Goal: Ask a question: Seek information or help from site administrators or community

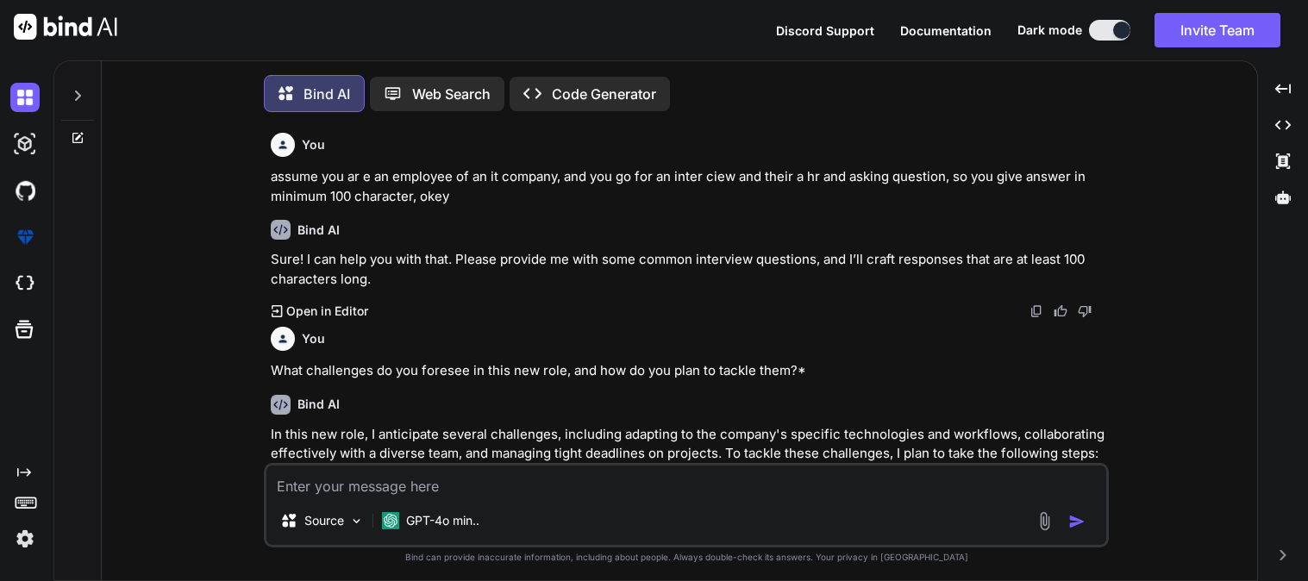
click at [458, 475] on textarea at bounding box center [686, 481] width 840 height 31
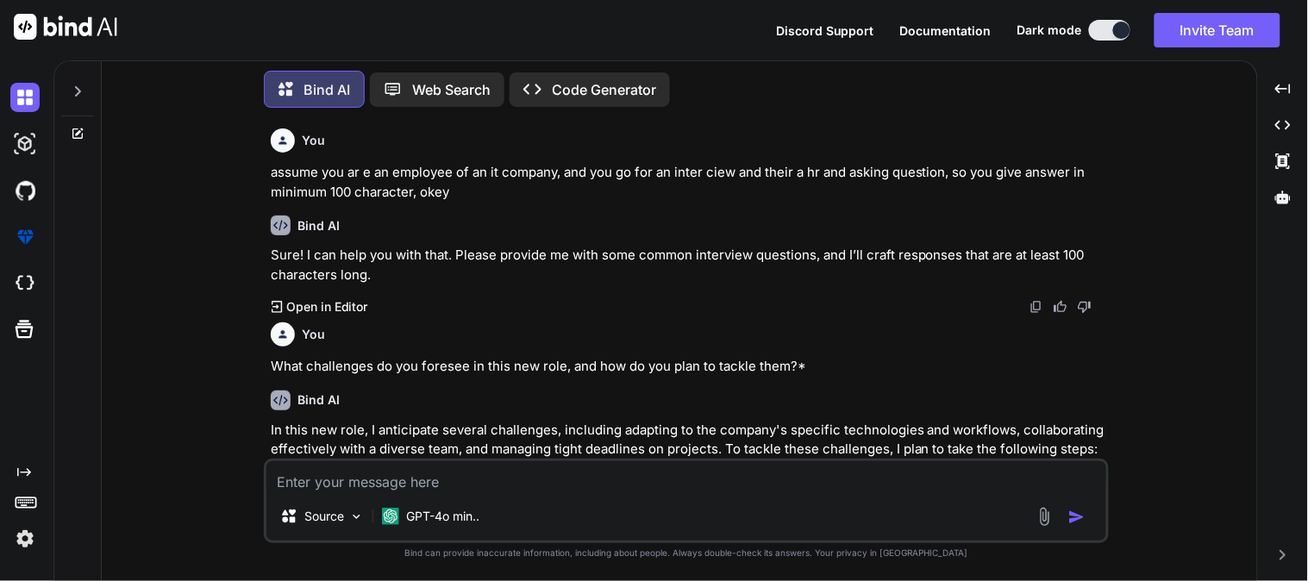
scroll to position [9663, 0]
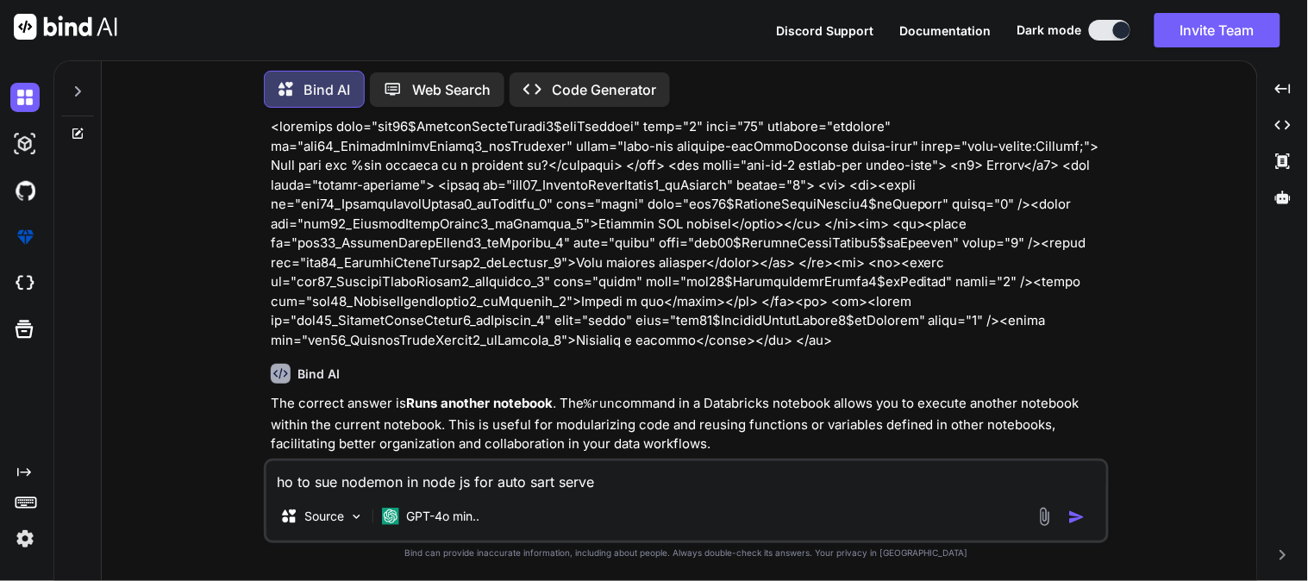
type textarea "ho to sue nodemon in node js for auto sart server"
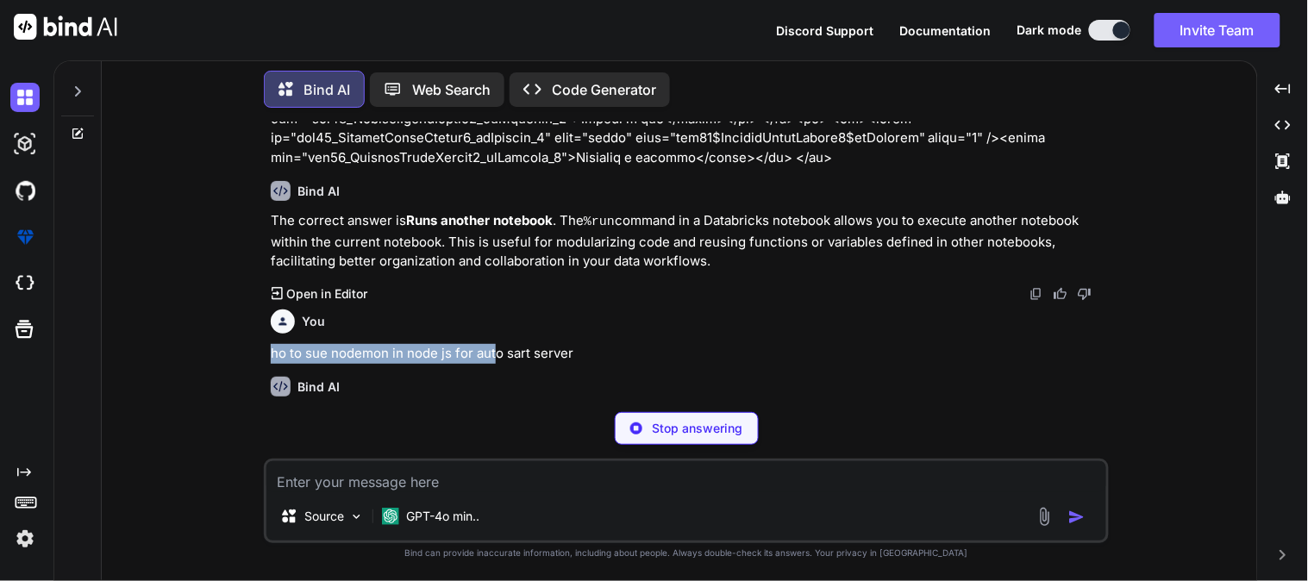
drag, startPoint x: 272, startPoint y: 334, endPoint x: 497, endPoint y: 325, distance: 225.2
click at [497, 344] on p "ho to sue nodemon in node js for auto sart server" at bounding box center [688, 354] width 835 height 20
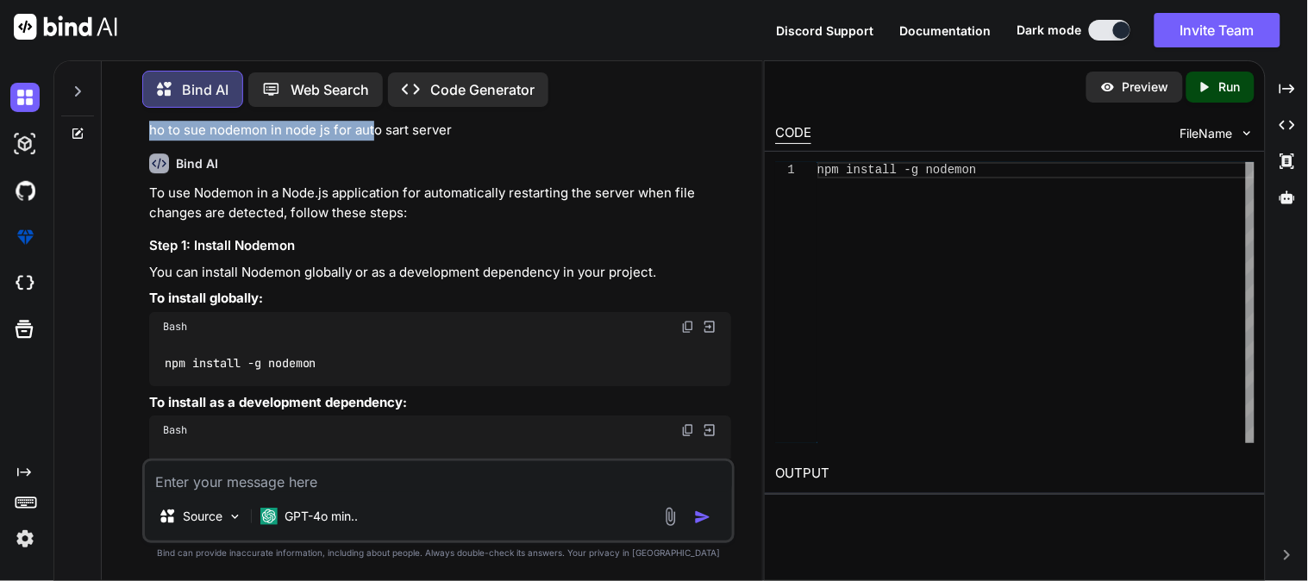
scroll to position [12842, 0]
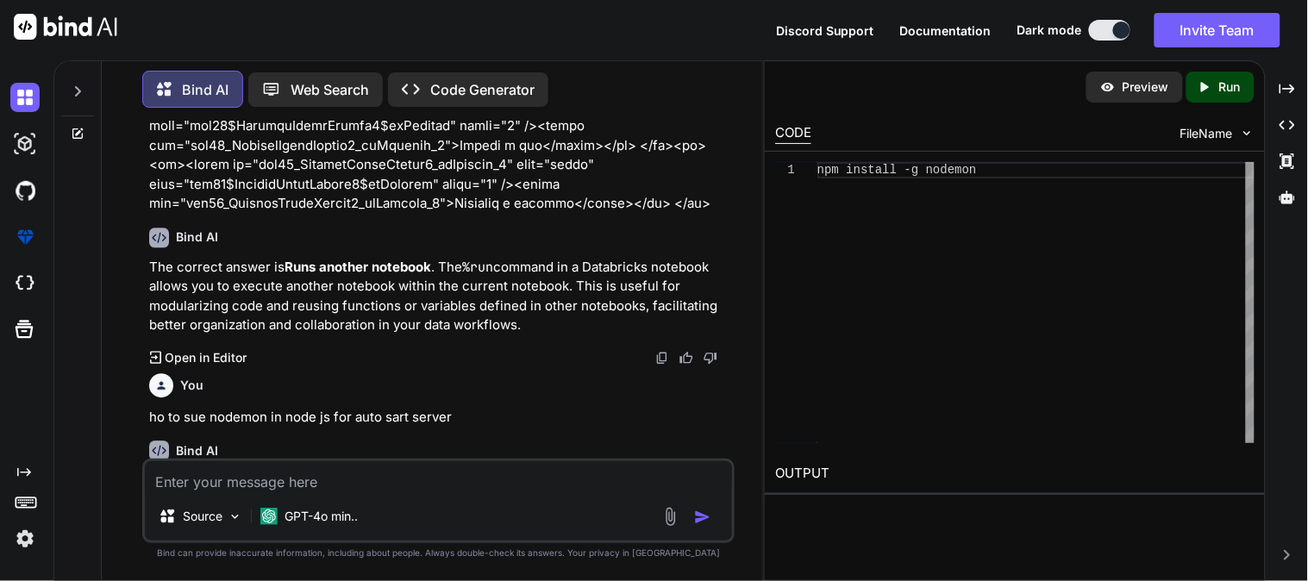
click at [379, 441] on div "Bind AI" at bounding box center [440, 451] width 582 height 20
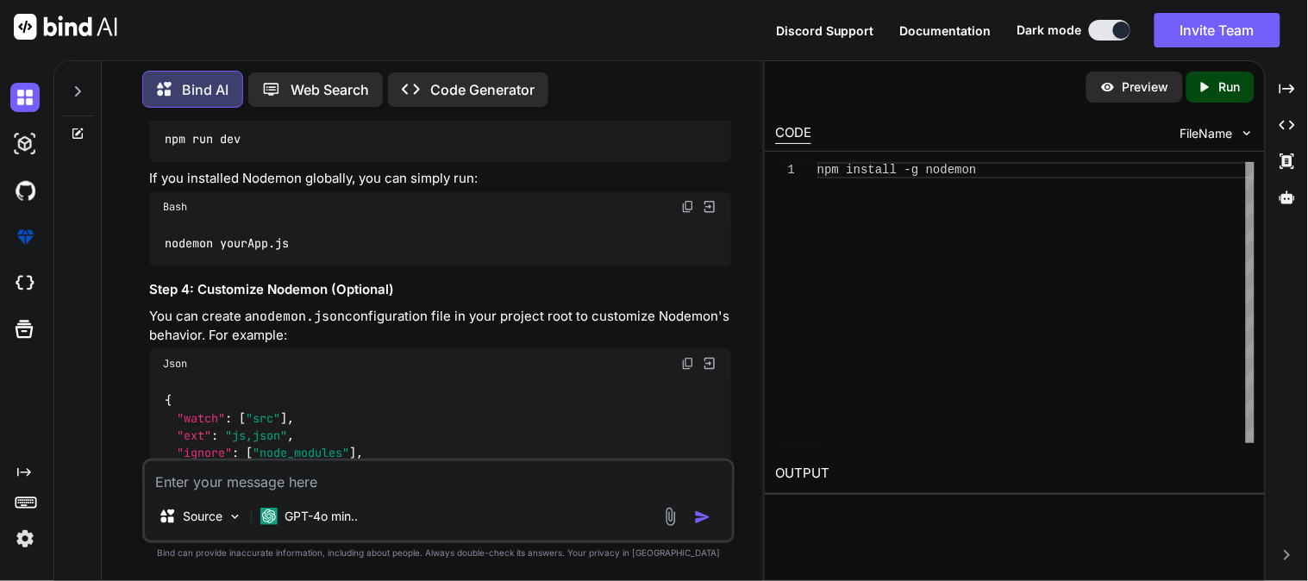
scroll to position [13921, 0]
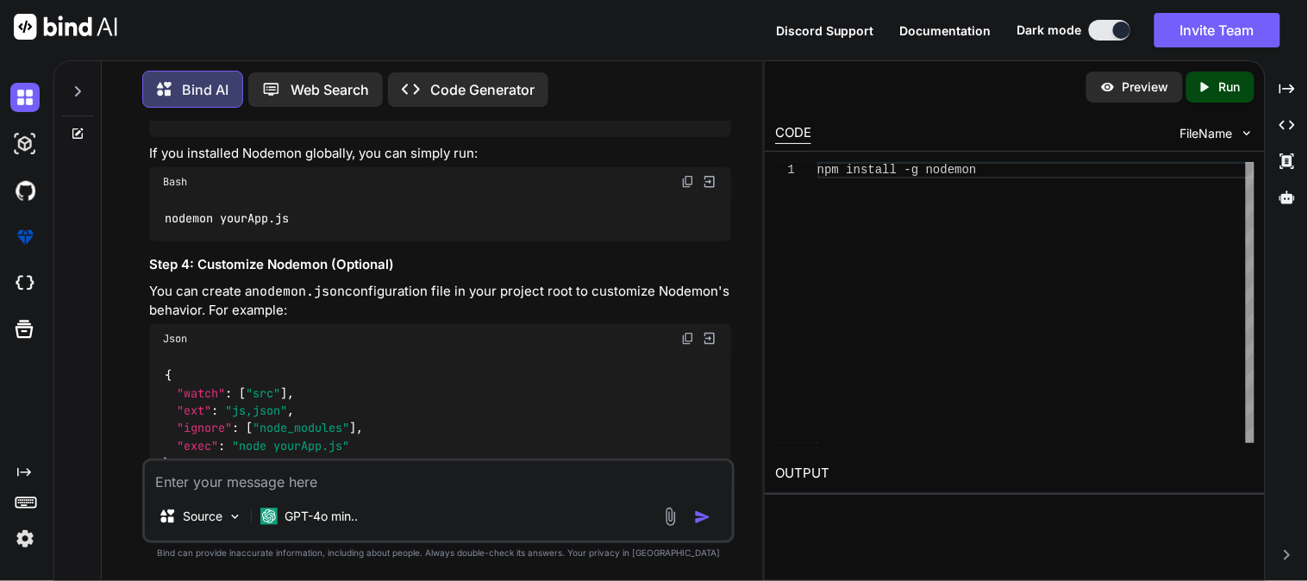
click at [226, 472] on textarea at bounding box center [438, 476] width 587 height 31
type textarea "i am istall like npm install nodemon, so it not work properly"
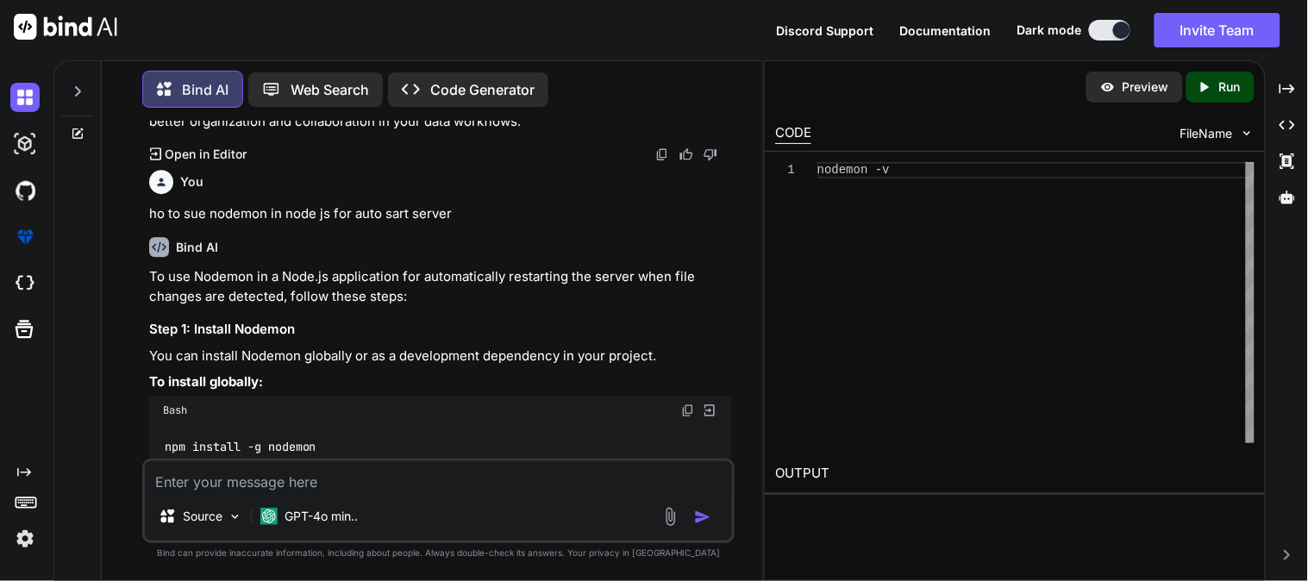
scroll to position [13091, 0]
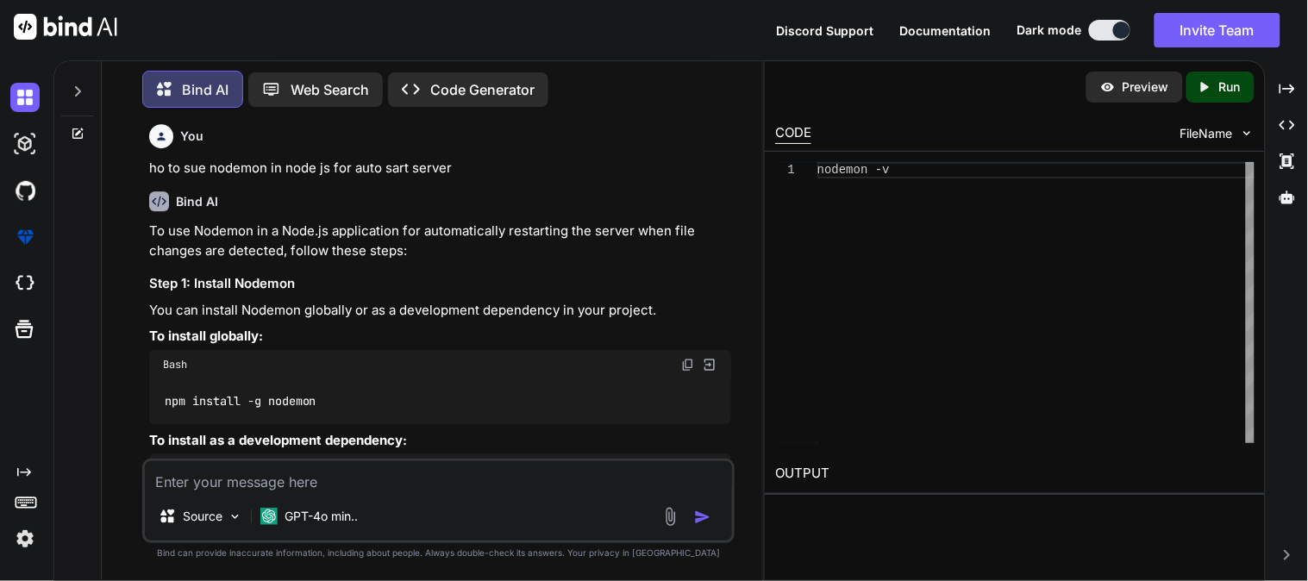
click at [682, 358] on img at bounding box center [688, 365] width 14 height 14
click at [267, 483] on textarea at bounding box center [438, 476] width 587 height 31
type textarea "i thin run command like v"
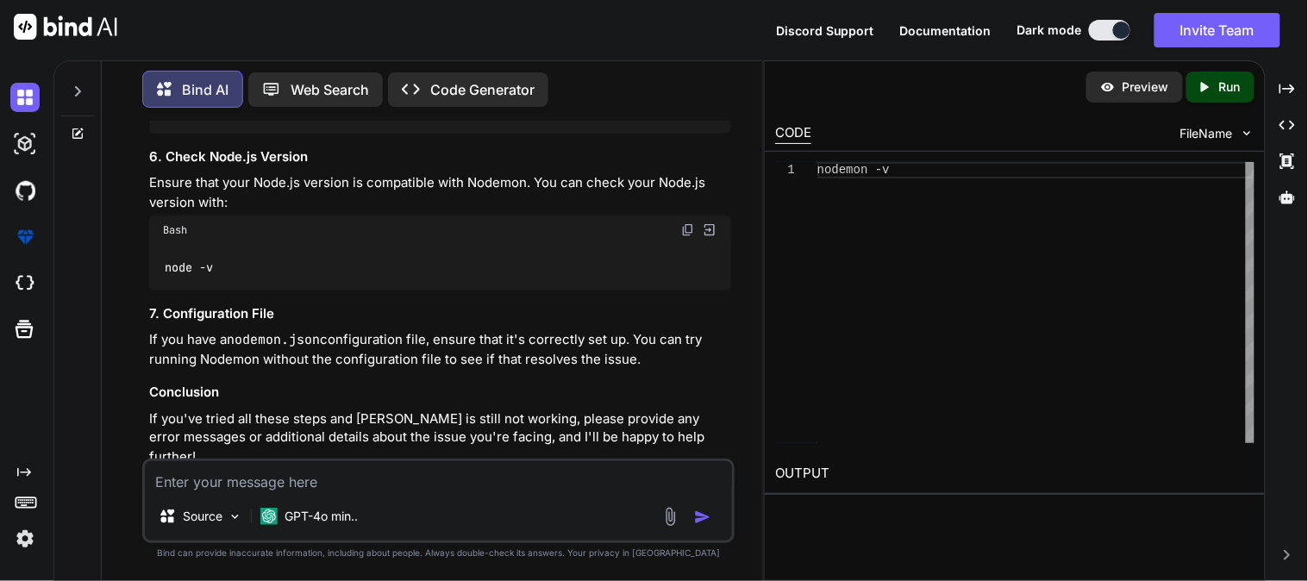
scroll to position [15668, 0]
paste textarea "npm install -g nodemon"
type textarea "i think i need to run command like npm install -g nodemon"
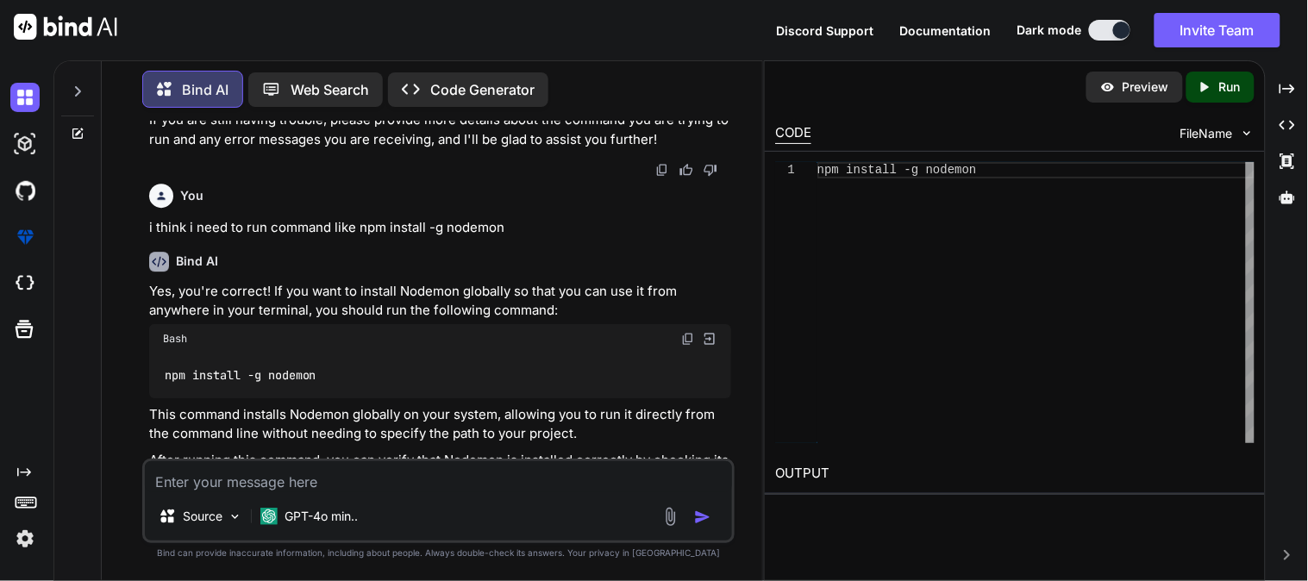
scroll to position [16479, 0]
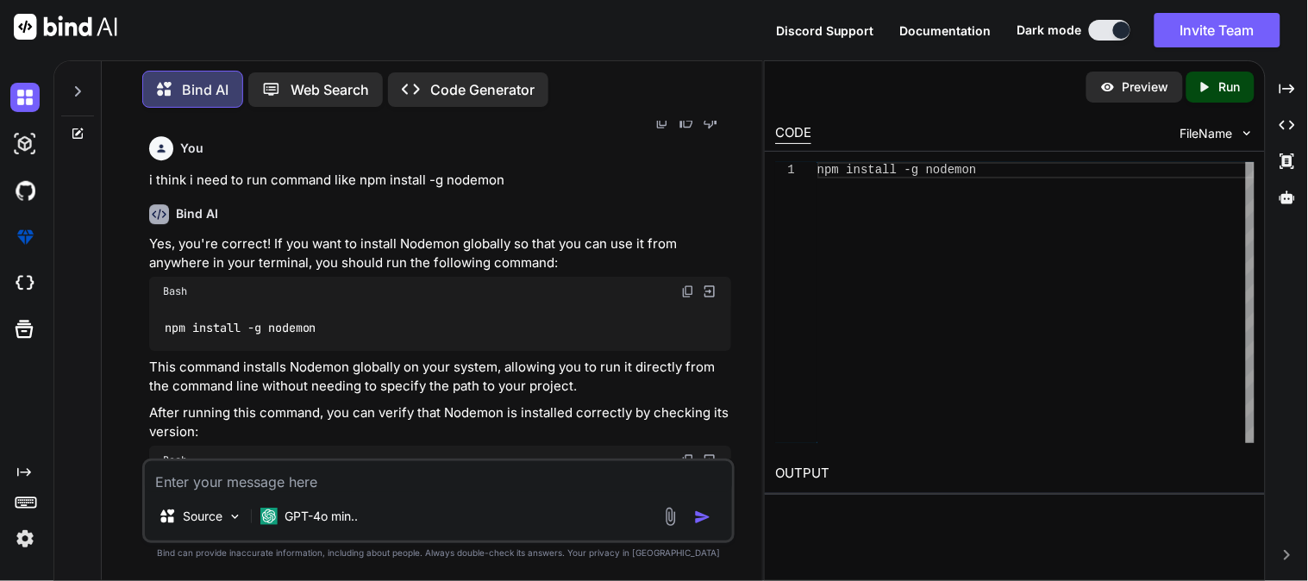
click at [278, 478] on textarea at bounding box center [438, 476] width 587 height 31
type textarea "how to delete istall dependcy"
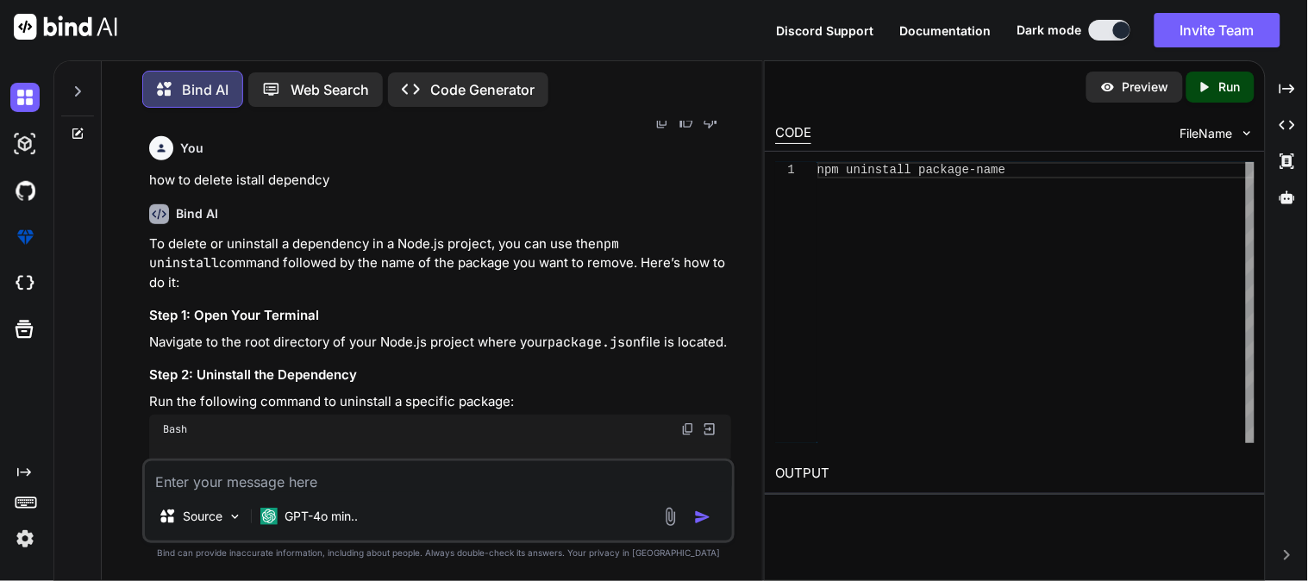
scroll to position [17125, 0]
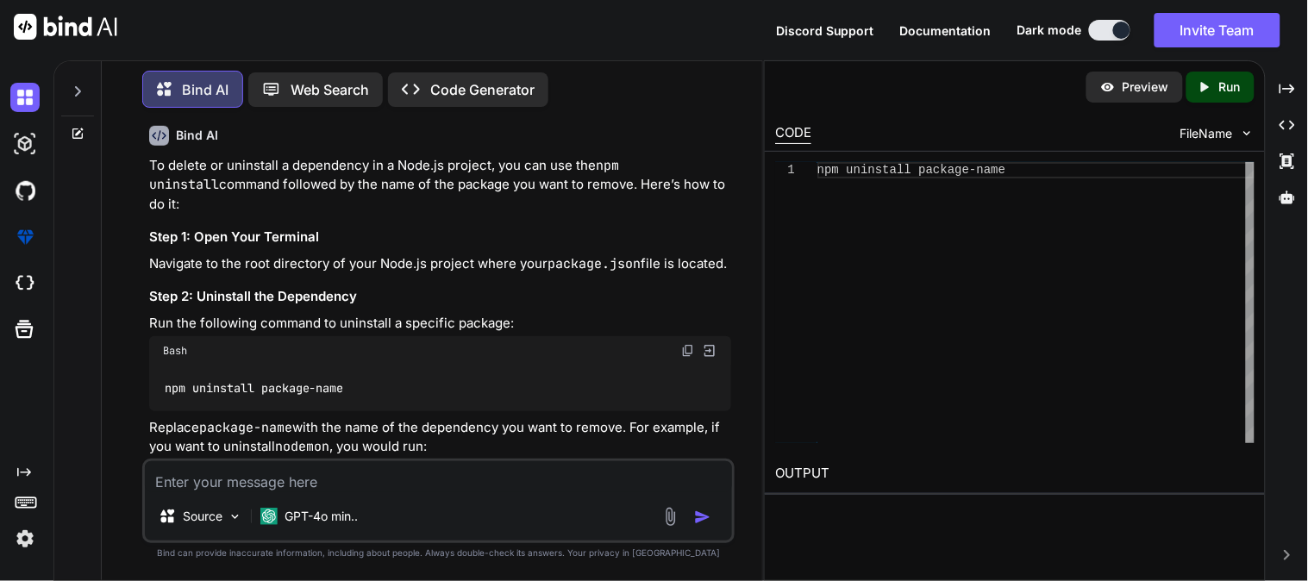
click at [685, 468] on img at bounding box center [688, 475] width 14 height 14
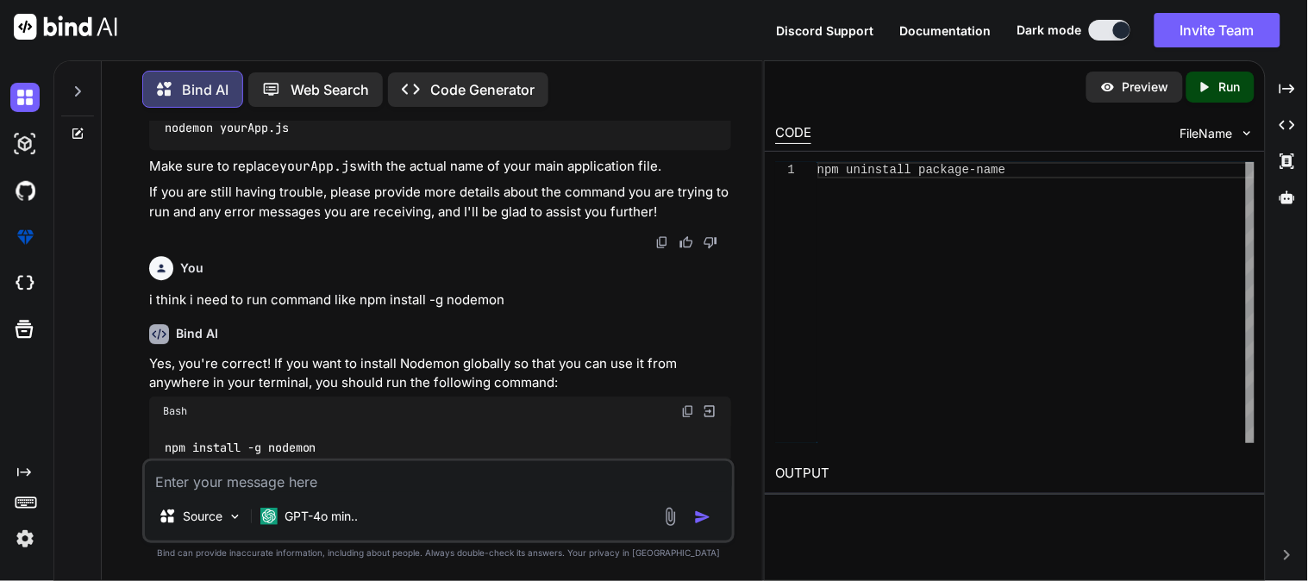
scroll to position [16167, 0]
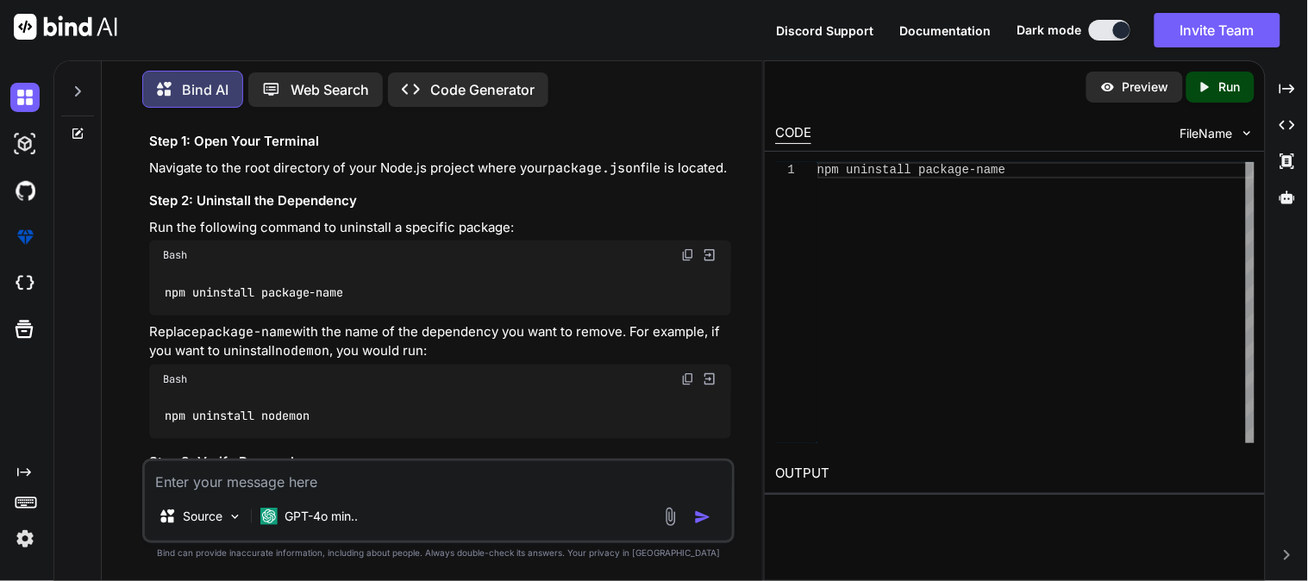
scroll to position [17408, 0]
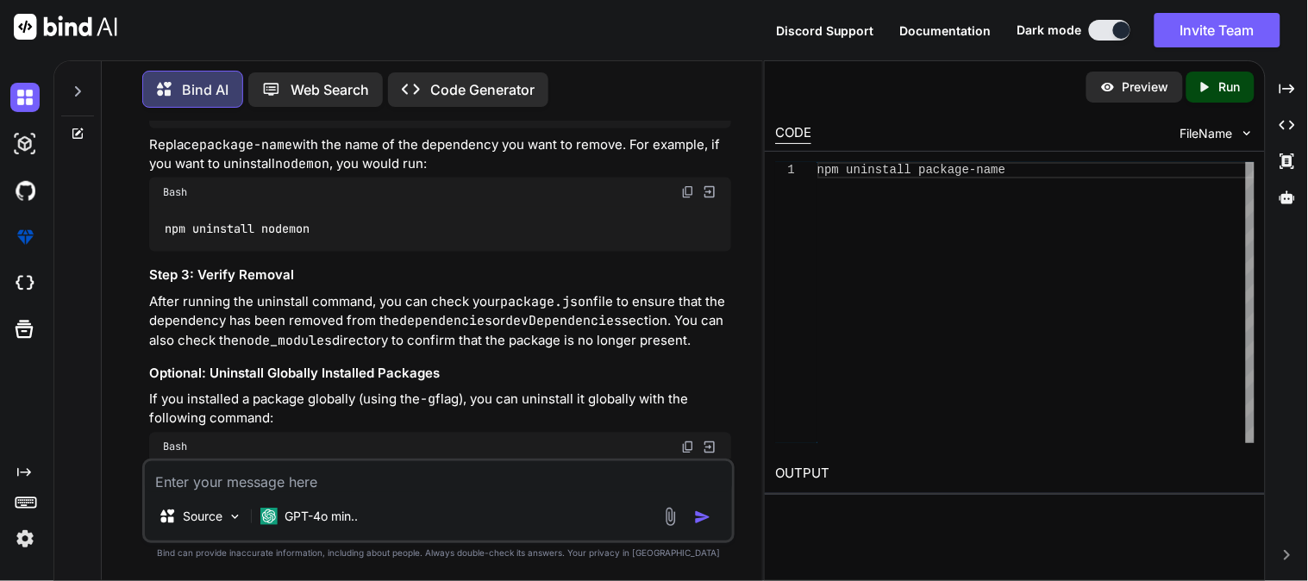
click at [278, 488] on textarea at bounding box center [438, 476] width 587 height 31
type textarea "e"
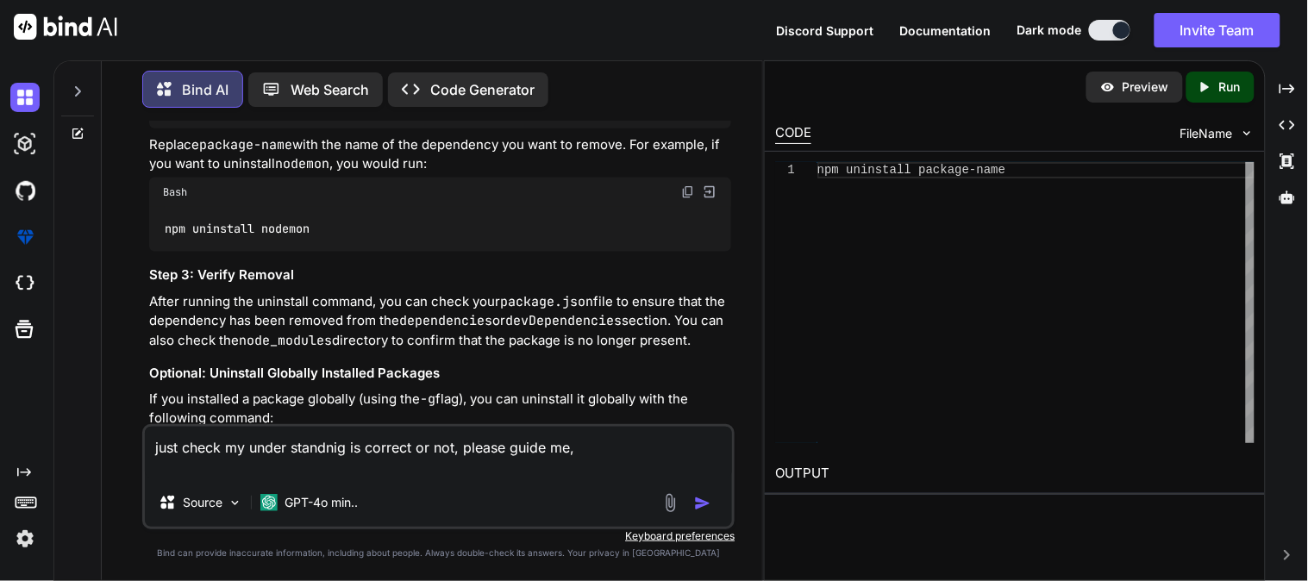
paste textarea "import { userModel } from "../models/Usermodel"; class userController{ static h…"
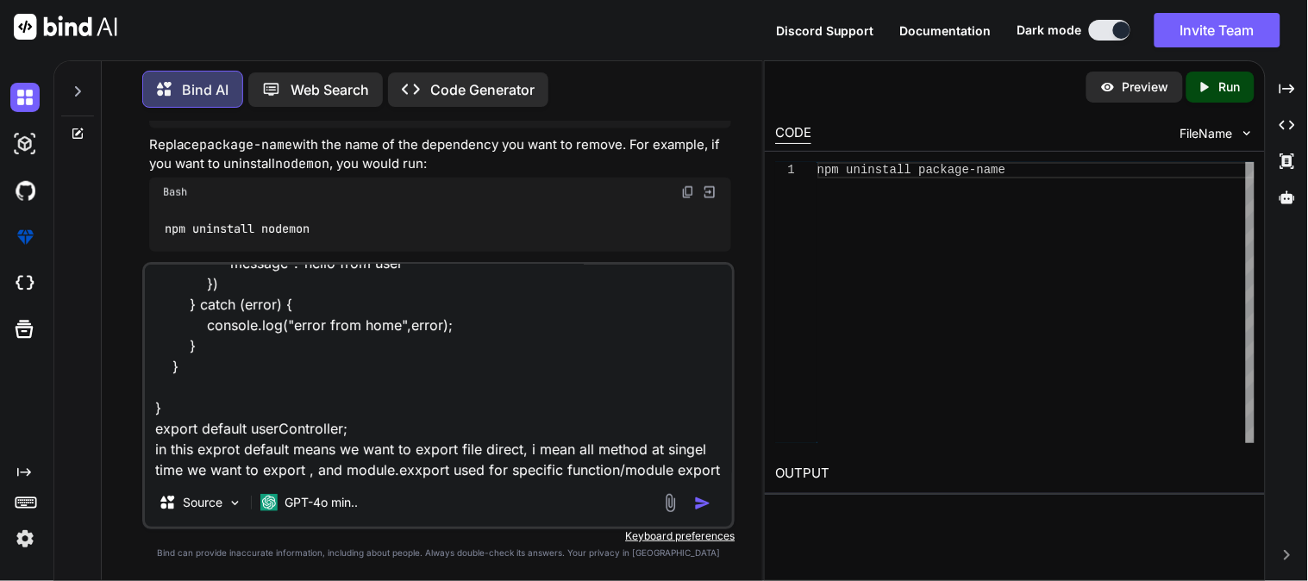
scroll to position [187, 0]
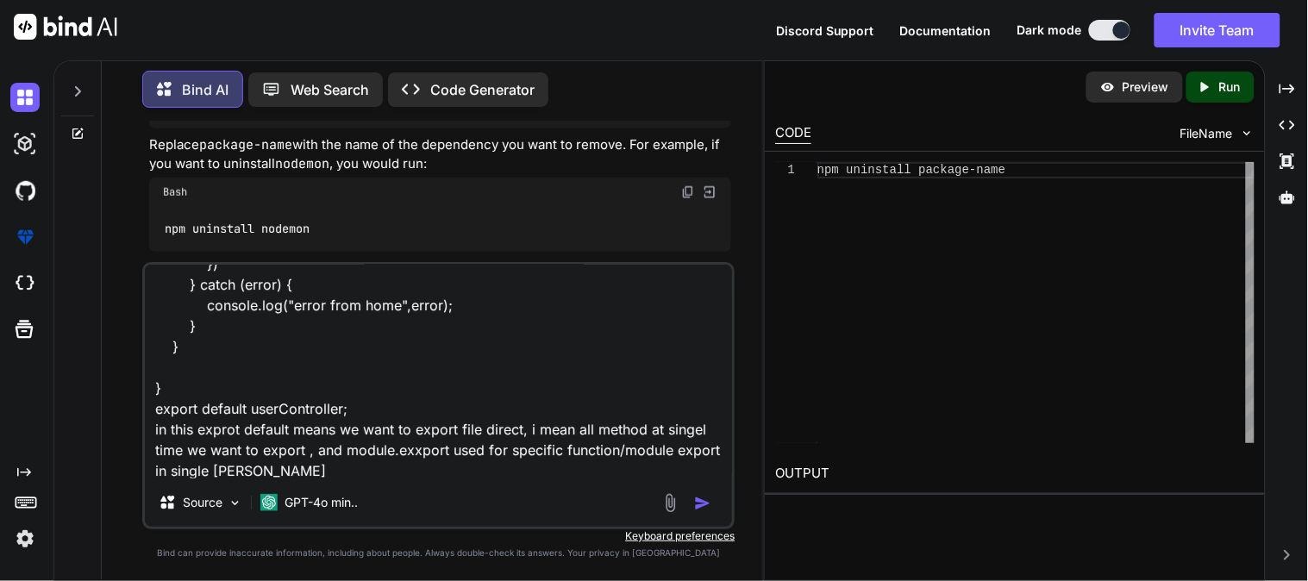
type textarea "just check my under standnig is correct or not, please guide me, import { userM…"
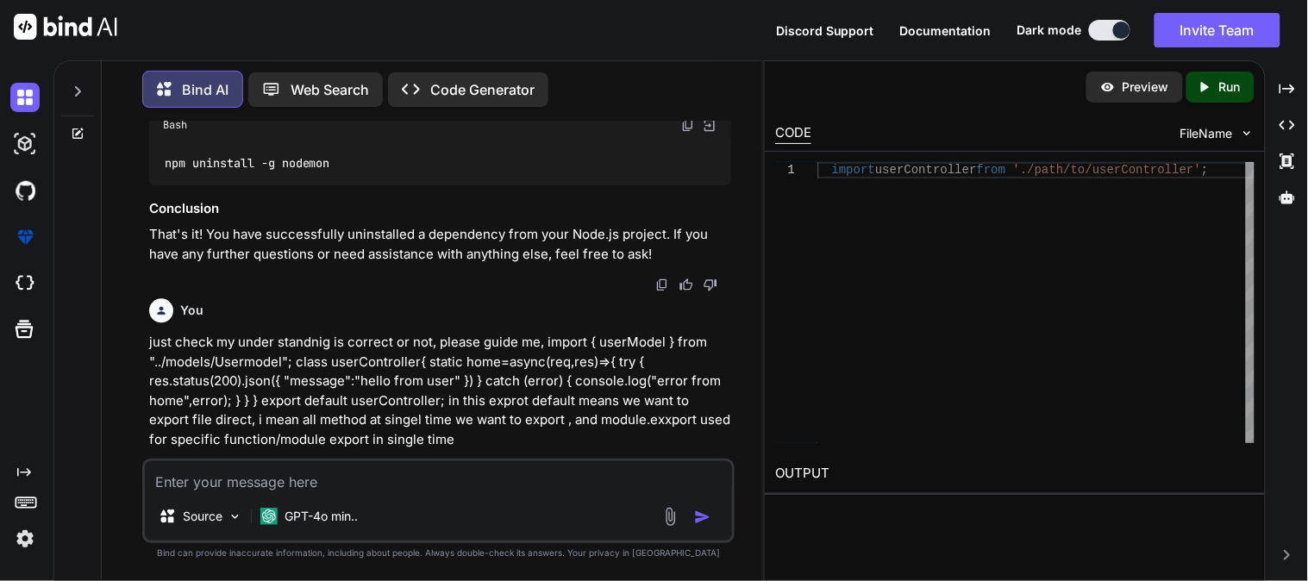
scroll to position [17879, 0]
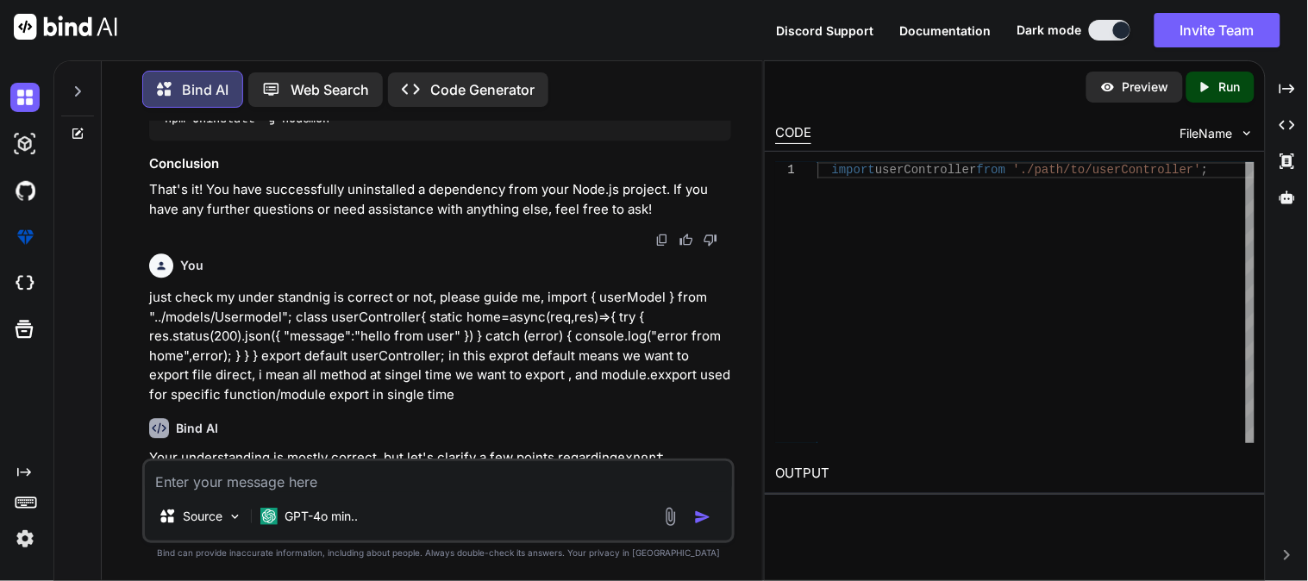
drag, startPoint x: 167, startPoint y: 291, endPoint x: 366, endPoint y: 303, distance: 198.6
click at [366, 547] on p "When you use export default , you are specifying a default export for the modul…" at bounding box center [447, 576] width 568 height 59
drag, startPoint x: 166, startPoint y: 303, endPoint x: 607, endPoint y: 305, distance: 441.4
click at [607, 547] on p "When you use export default , you are specifying a default export for the modul…" at bounding box center [447, 576] width 568 height 59
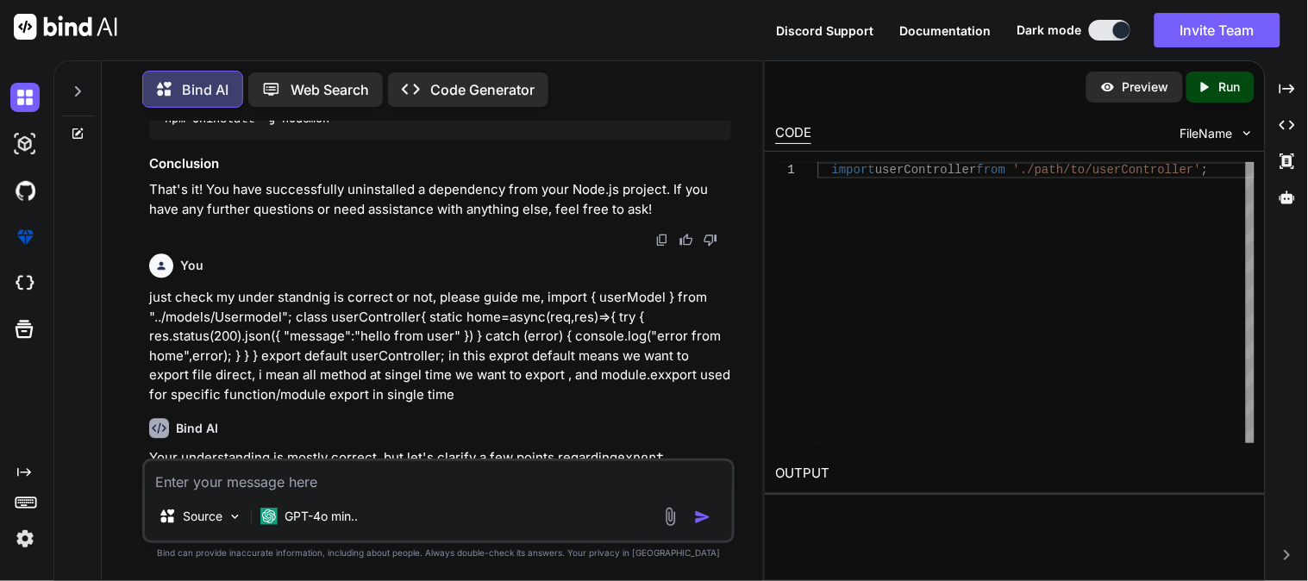
click at [401, 547] on p "When you use export default , you are specifying a default export for the modul…" at bounding box center [447, 576] width 568 height 59
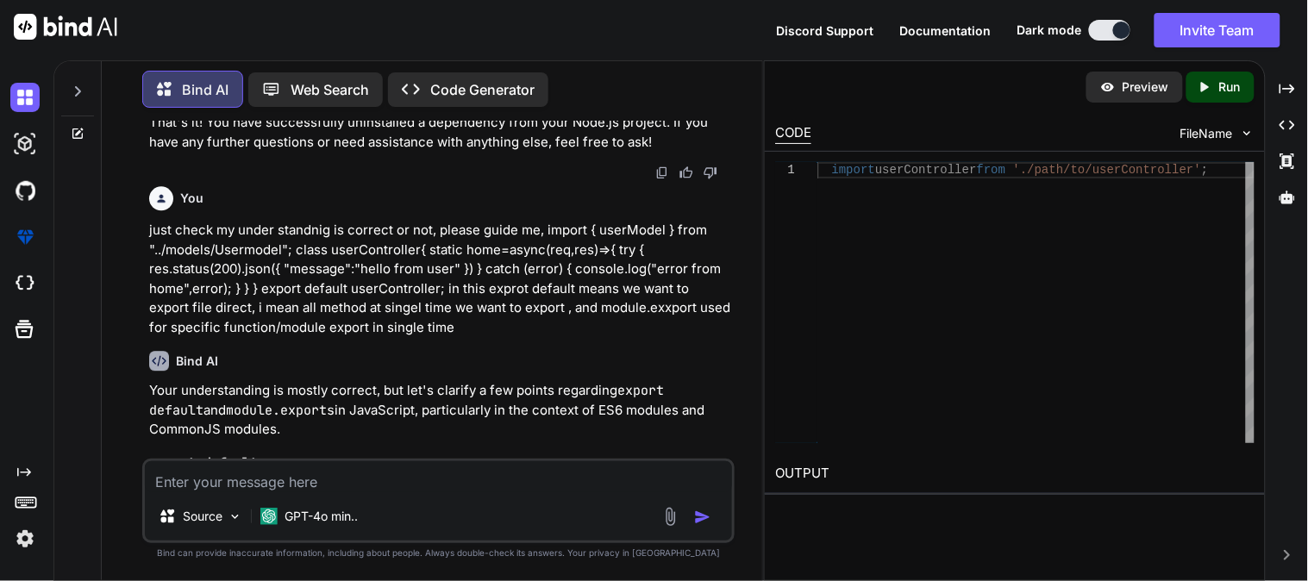
scroll to position [17974, 0]
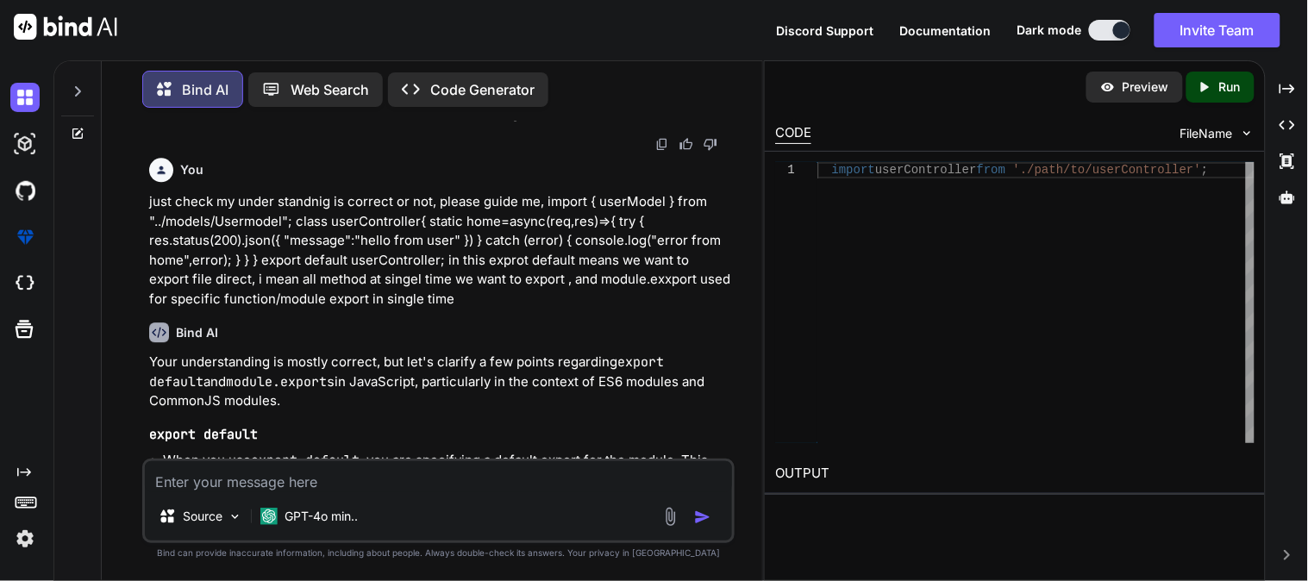
drag, startPoint x: 466, startPoint y: 377, endPoint x: 161, endPoint y: 379, distance: 304.4
click at [161, 451] on ul "When you use export default , you are specifying a default export for the modul…" at bounding box center [440, 546] width 582 height 191
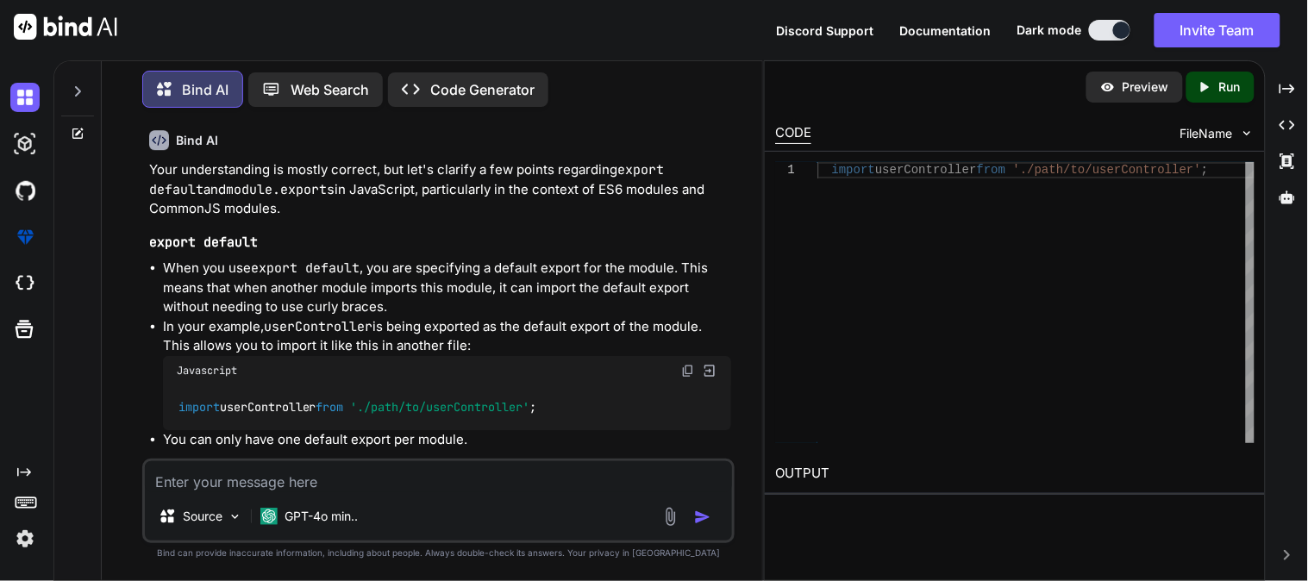
drag, startPoint x: 167, startPoint y: 240, endPoint x: 217, endPoint y: 241, distance: 50.0
click at [217, 491] on code "module.exports" at bounding box center [217, 499] width 109 height 17
click at [272, 464] on h3 "module.exports" at bounding box center [440, 474] width 582 height 20
drag, startPoint x: 162, startPoint y: 240, endPoint x: 444, endPoint y: 243, distance: 282.0
click at [444, 490] on p "module.exports is used in CommonJS modules (the module system used by Node.js).…" at bounding box center [447, 509] width 568 height 39
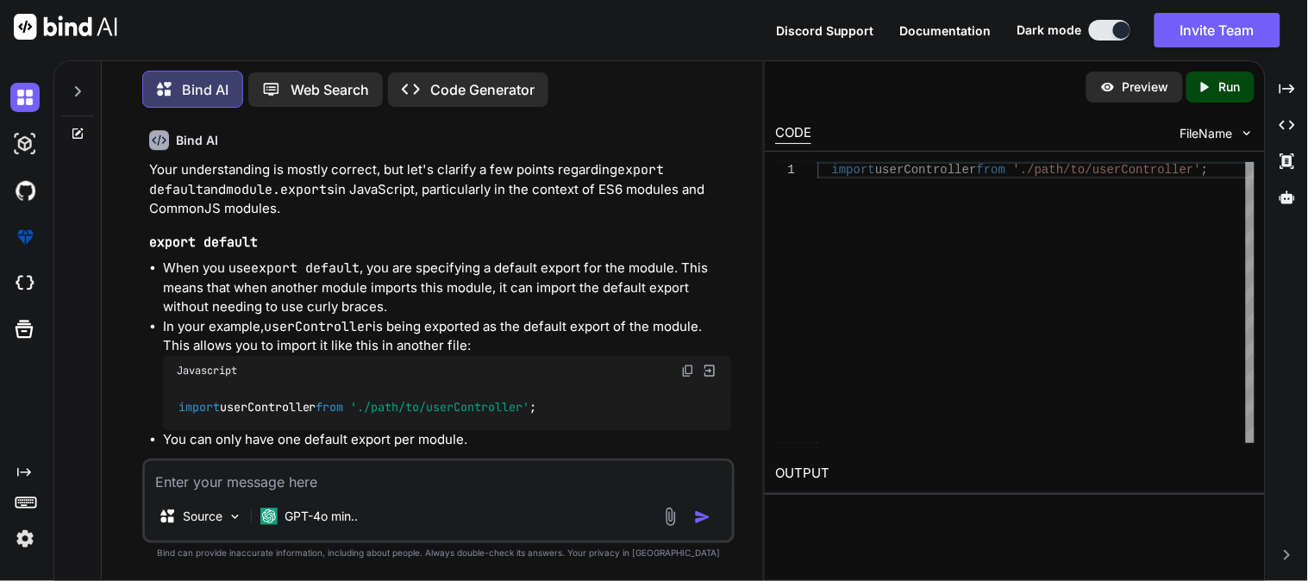
drag, startPoint x: 704, startPoint y: 248, endPoint x: 628, endPoint y: 264, distance: 78.3
click at [628, 490] on p "module.exports is used in CommonJS modules (the module system used by Node.js).…" at bounding box center [447, 509] width 568 height 39
click at [639, 490] on p "module.exports is used in CommonJS modules (the module system used by Node.js).…" at bounding box center [447, 509] width 568 height 39
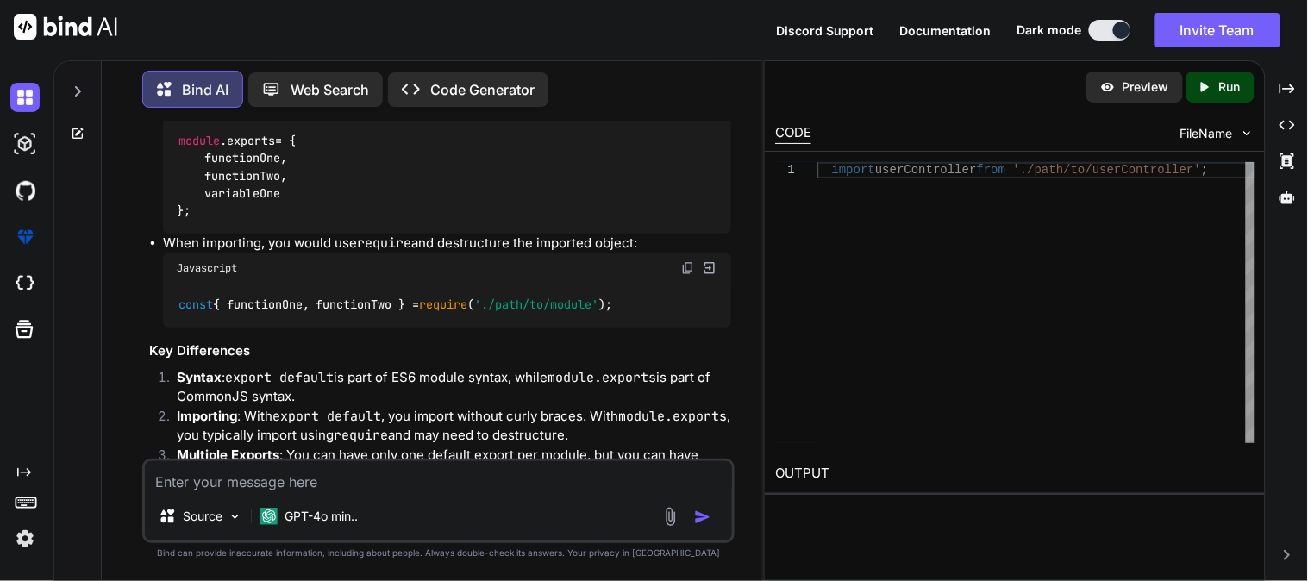
scroll to position [18454, 0]
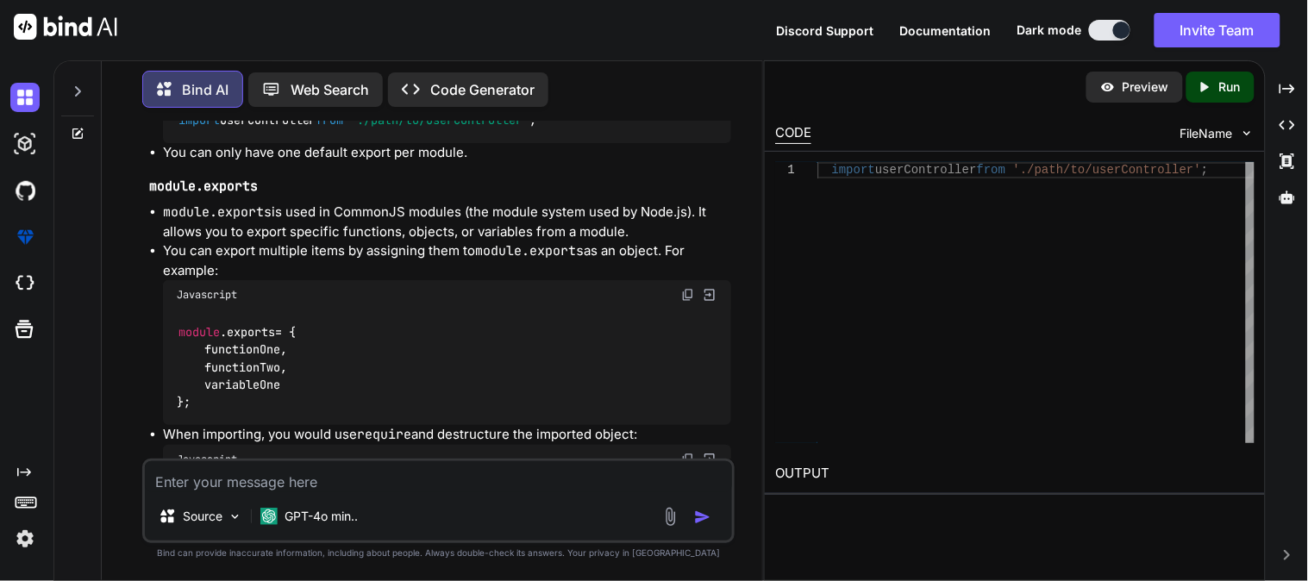
drag, startPoint x: 291, startPoint y: 390, endPoint x: 584, endPoint y: 388, distance: 293.1
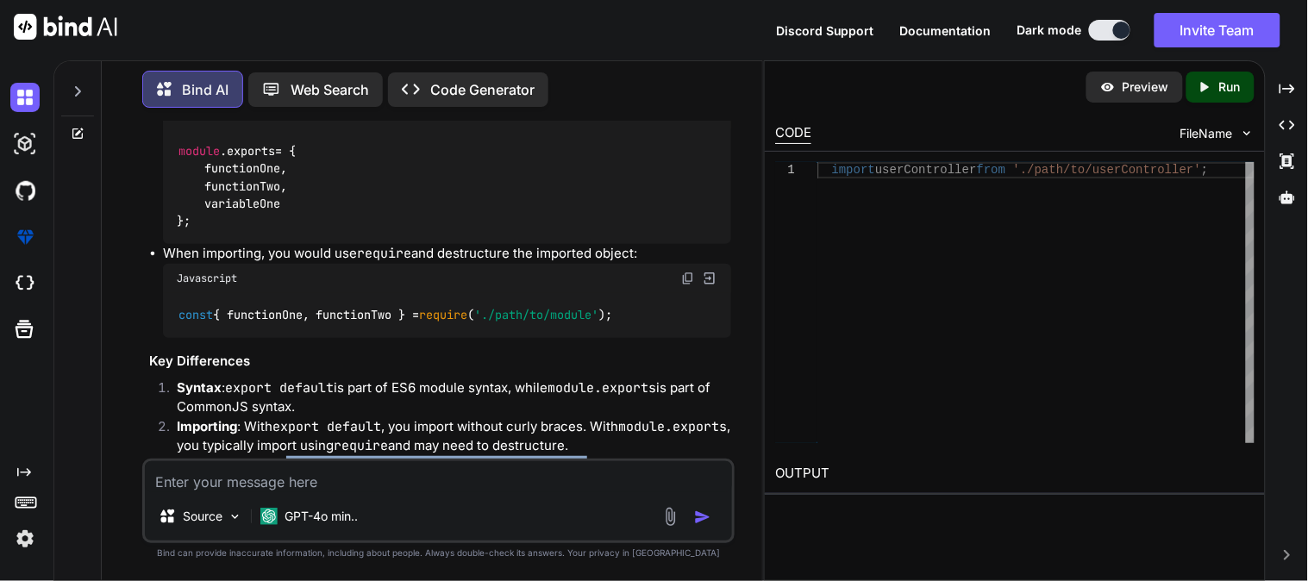
scroll to position [18680, 0]
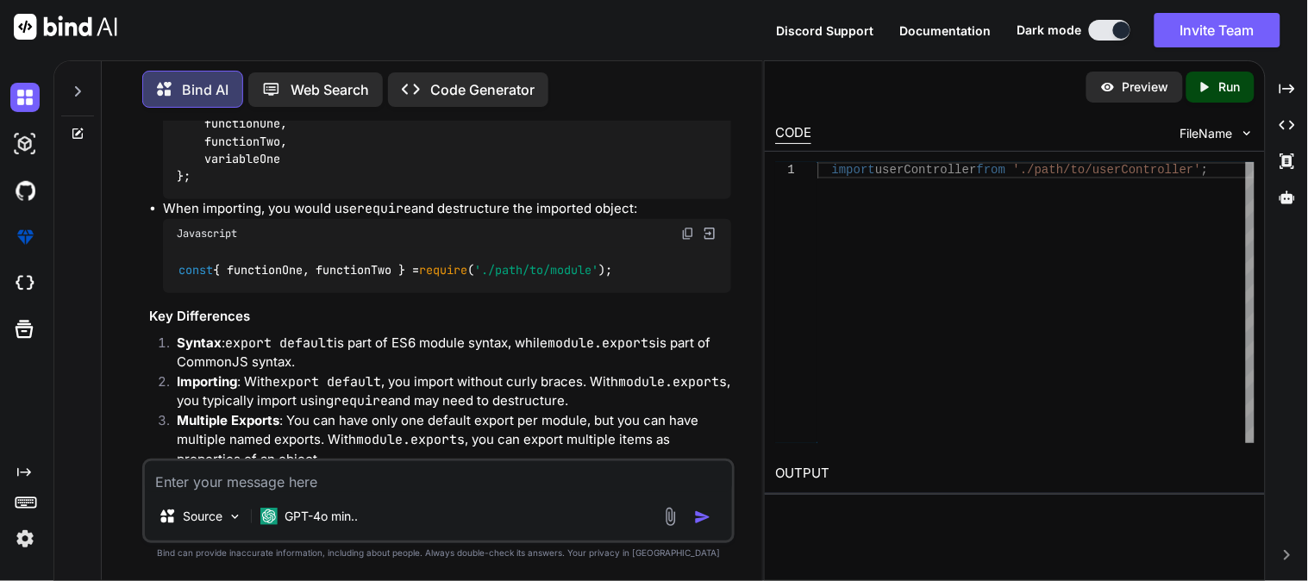
click at [405, 476] on textarea at bounding box center [438, 476] width 587 height 31
paste textarea "import mongoose from "mongoose"; const userSchema=new mongoose.Schema({ name:{ …"
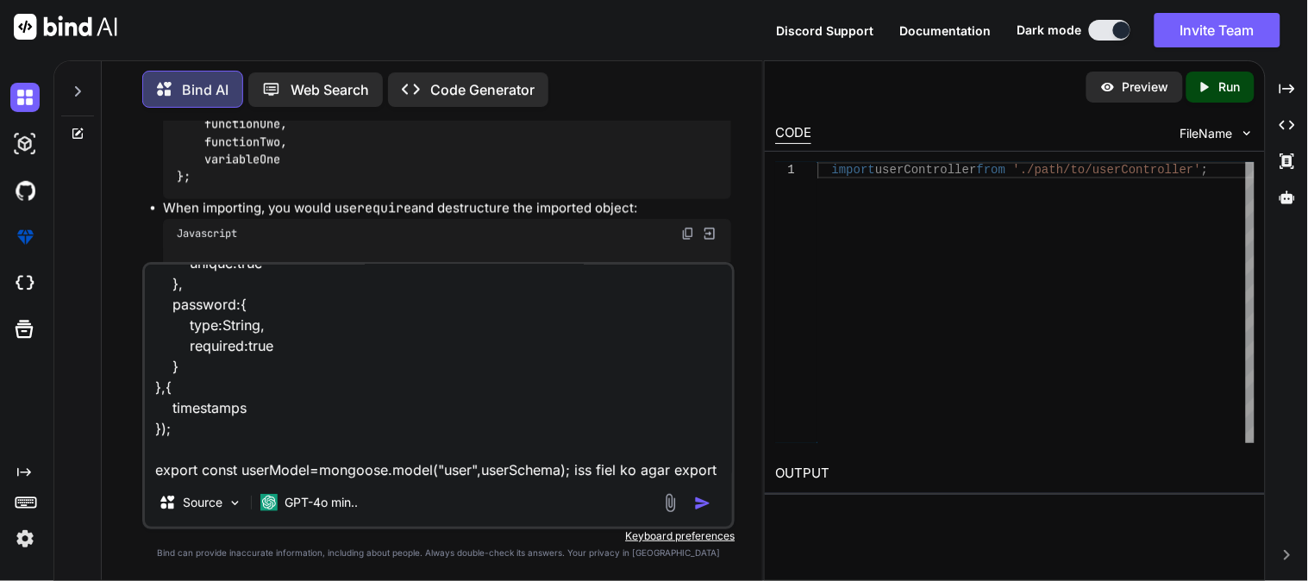
scroll to position [250, 0]
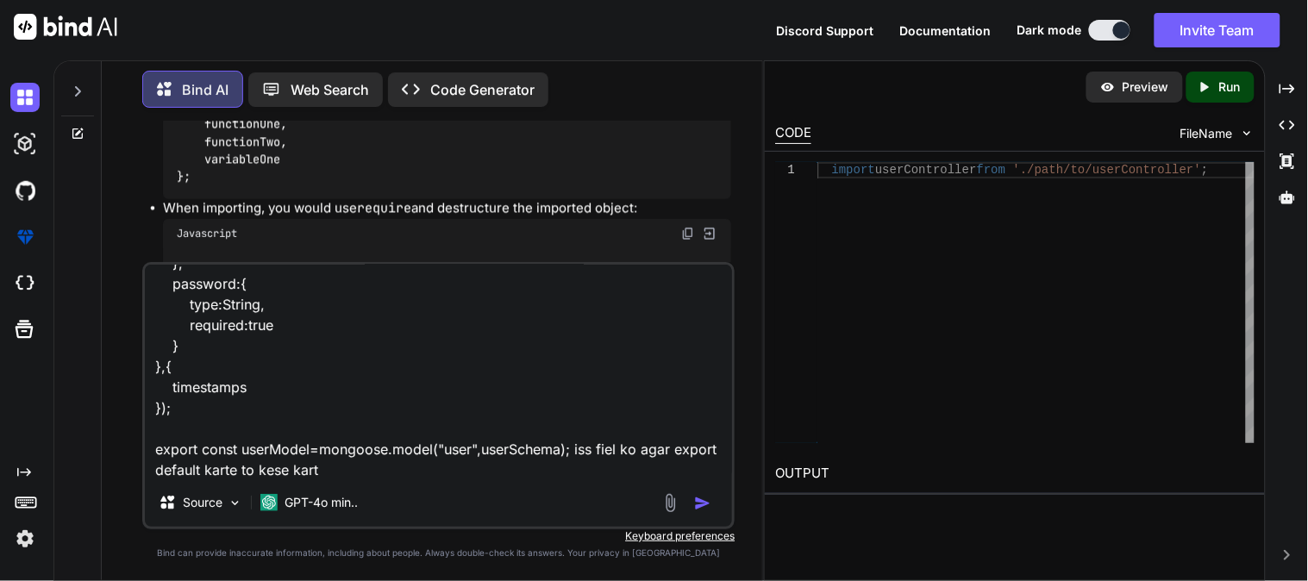
type textarea "import mongoose from "mongoose"; const userSchema=new mongoose.Schema({ name:{ …"
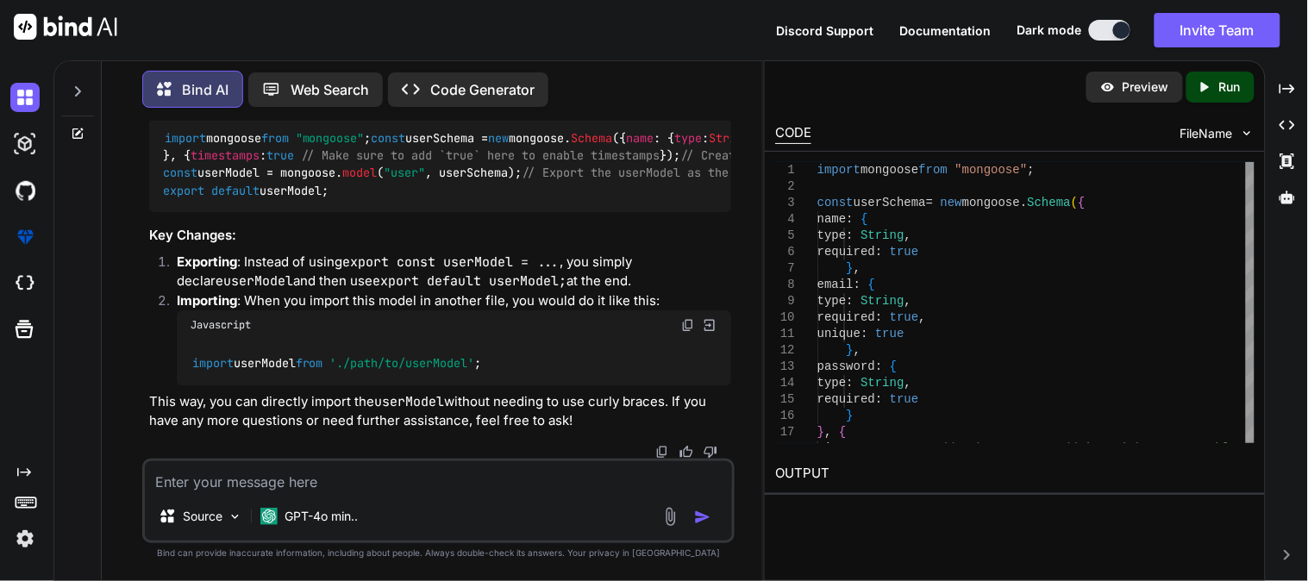
scroll to position [19646, 0]
click at [351, 480] on textarea at bounding box center [438, 476] width 587 height 31
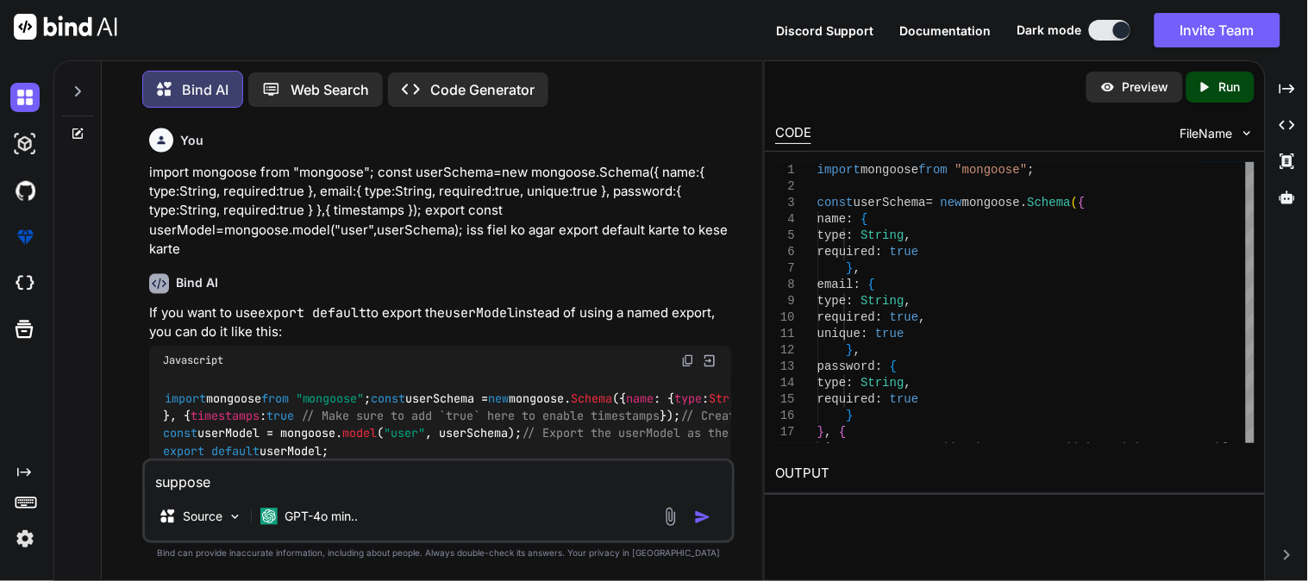
scroll to position [19359, 0]
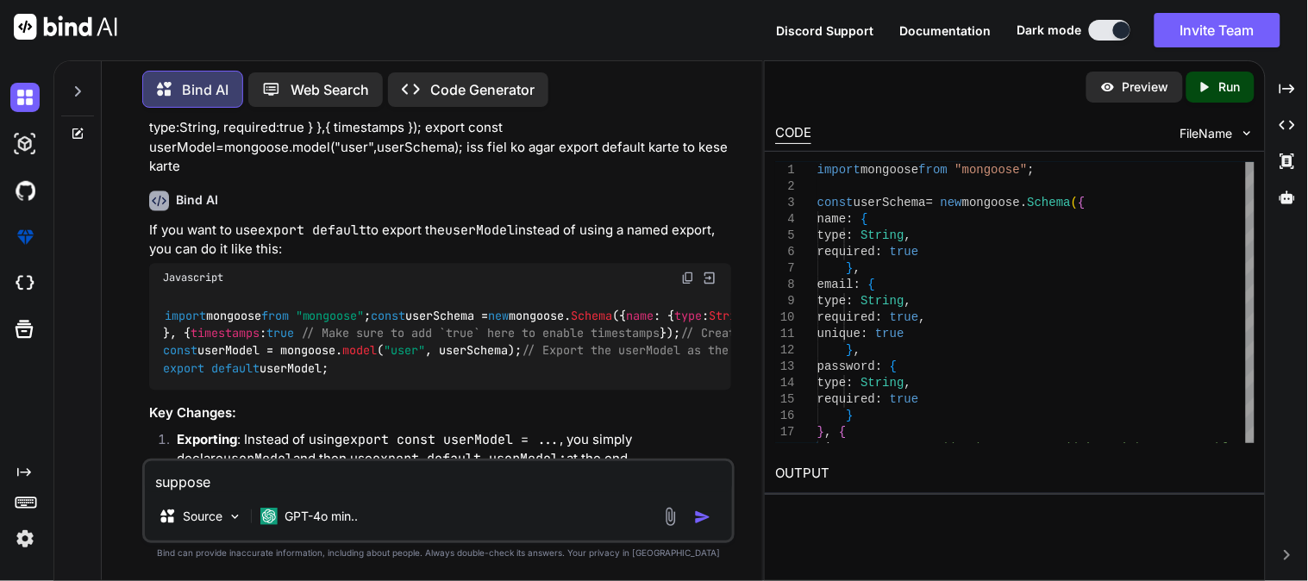
drag, startPoint x: 306, startPoint y: 355, endPoint x: 185, endPoint y: 356, distance: 120.7
click at [185, 356] on code "import mongoose from "mongoose" ; const userSchema = new mongoose. Schema ({ na…" at bounding box center [801, 342] width 1277 height 71
copy code "timestamps : true"
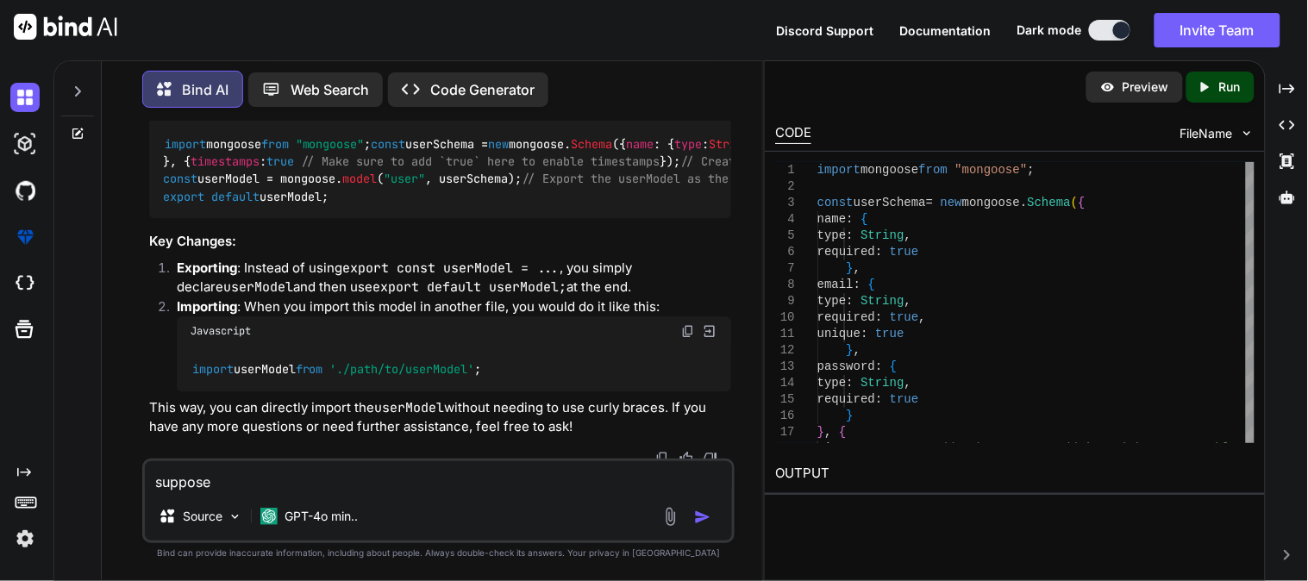
scroll to position [19646, 0]
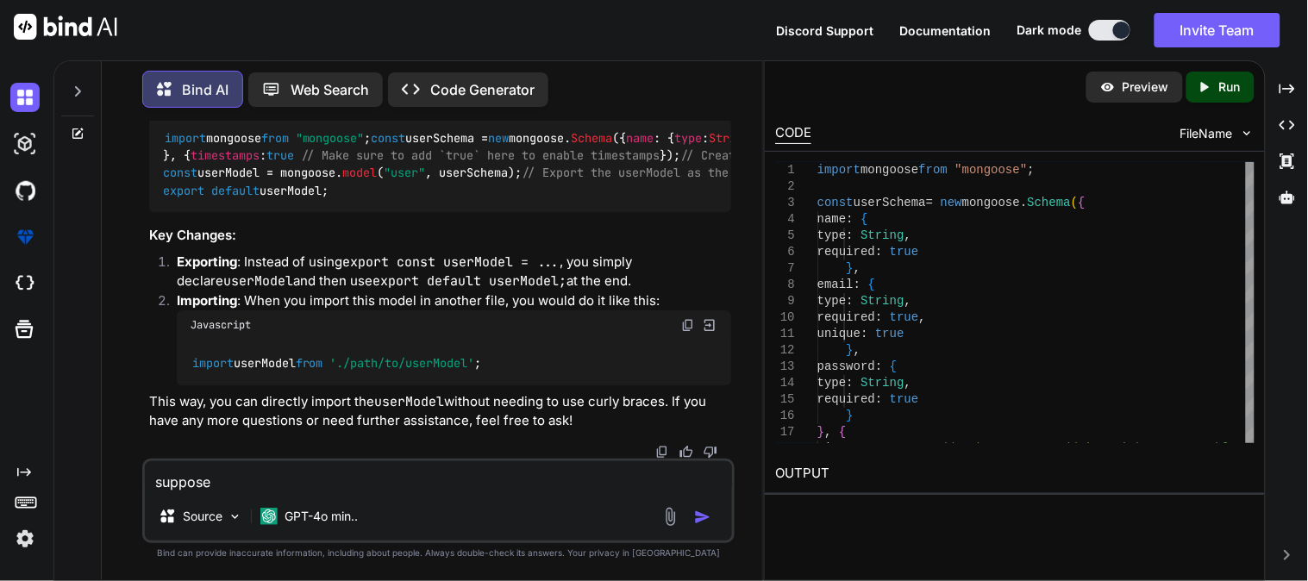
click at [239, 467] on textarea "suppose" at bounding box center [438, 476] width 587 height 31
type textarea "s"
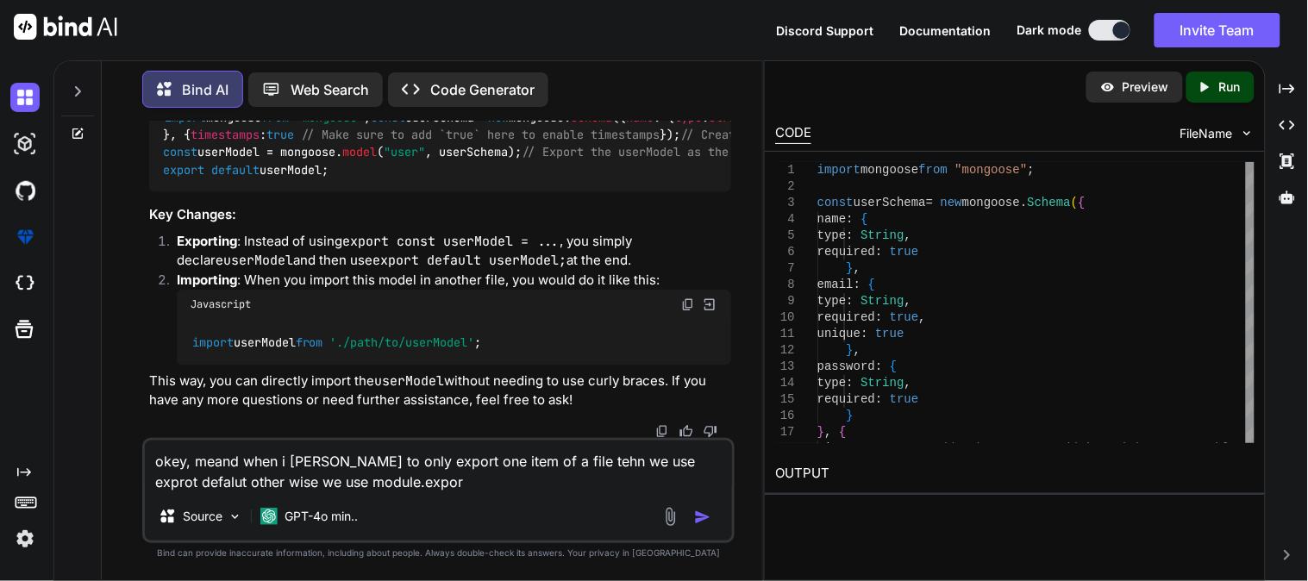
type textarea "okey, meand when i [PERSON_NAME] to only export one item of a file tehn we use …"
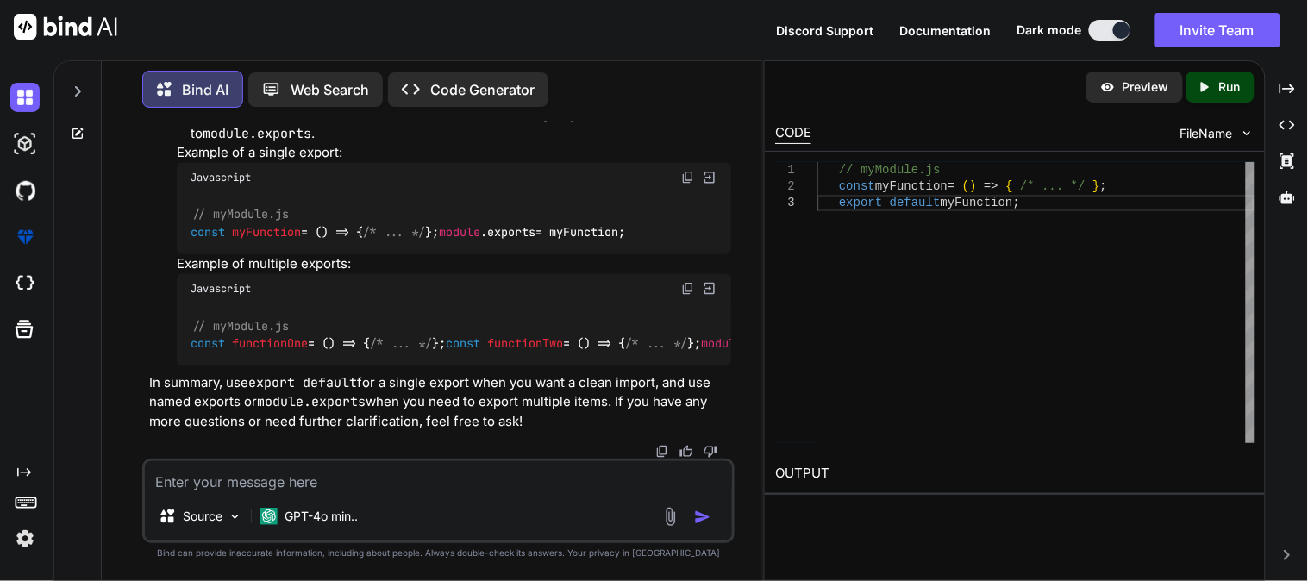
scroll to position [20859, 0]
click at [294, 472] on textarea at bounding box center [438, 476] width 587 height 31
type textarea "thank you"
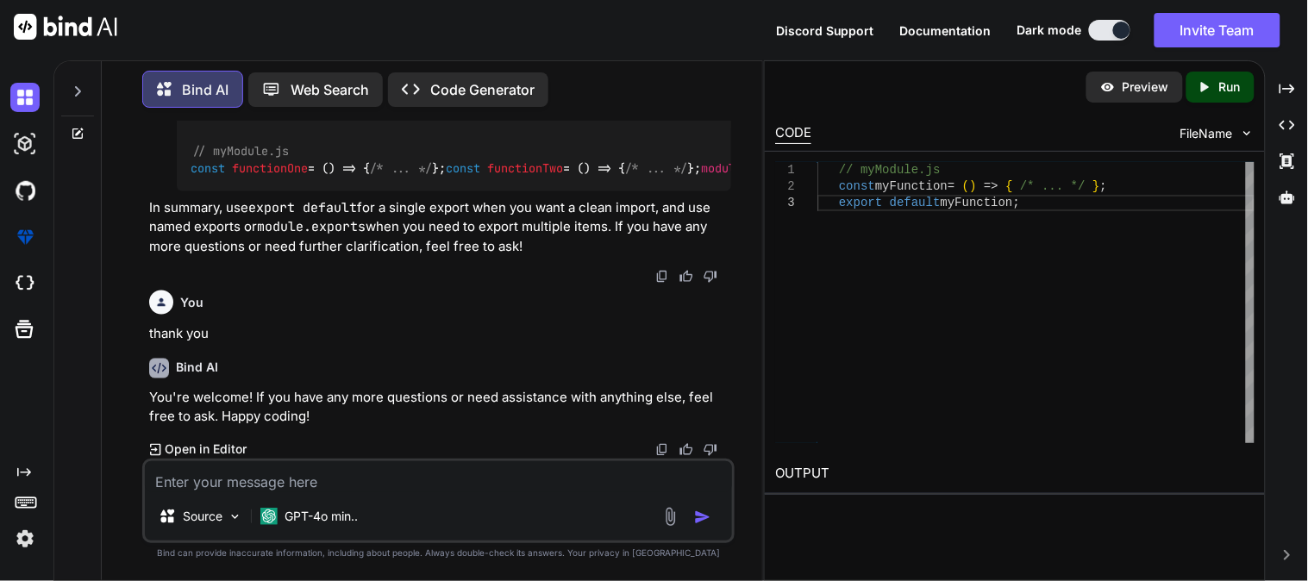
scroll to position [21034, 0]
click at [409, 487] on textarea at bounding box center [438, 476] width 587 height 31
paste textarea "import { userModel } from "../models/Usermodel"; class userController{ static h…"
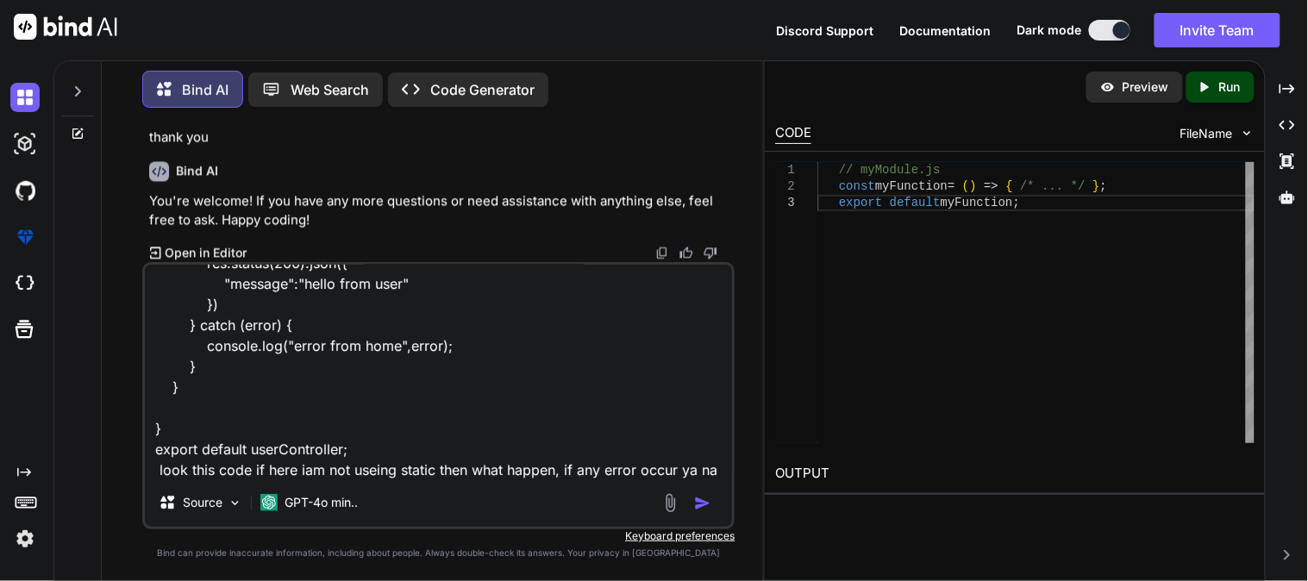
scroll to position [147, 0]
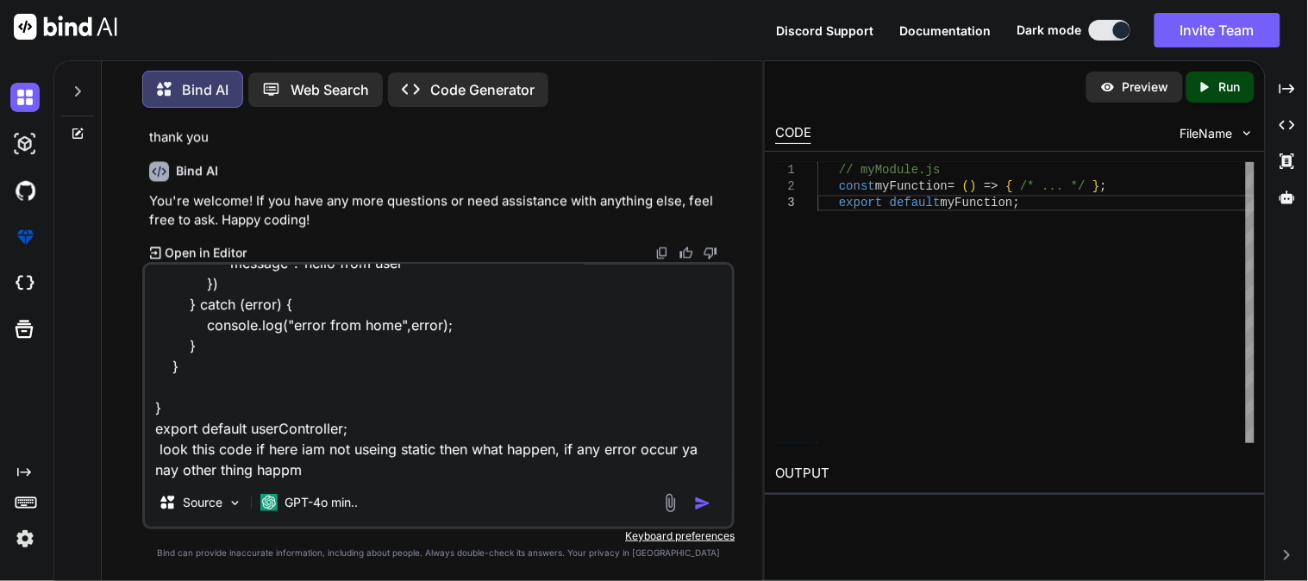
type textarea "import { userModel } from "../models/Usermodel"; class userController{ static h…"
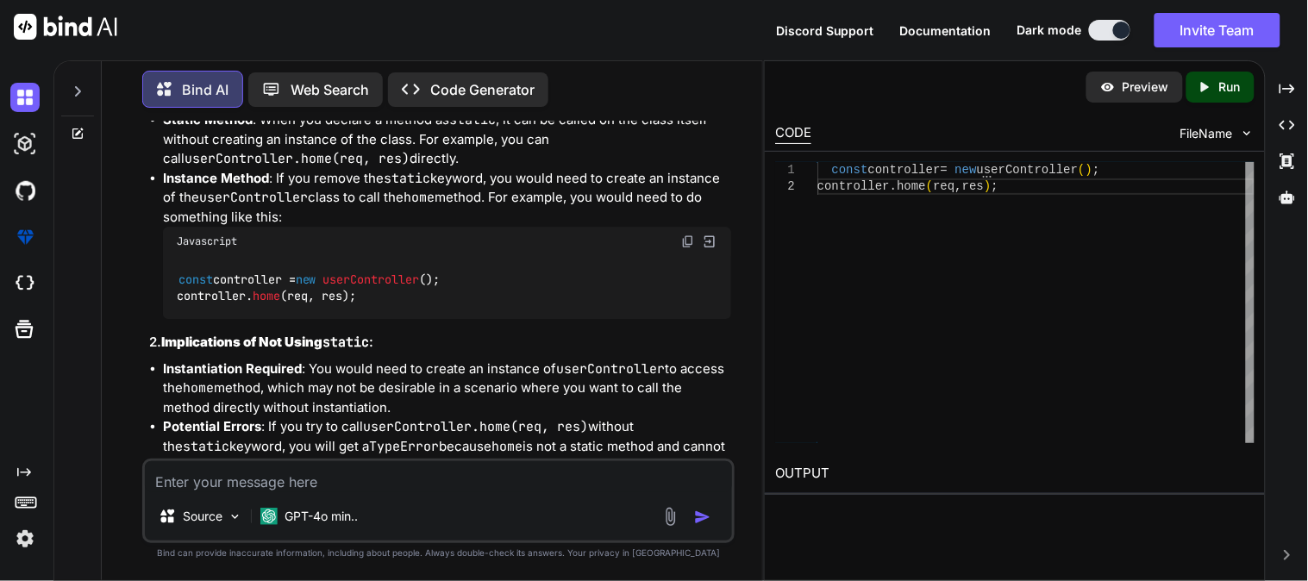
scroll to position [21563, 0]
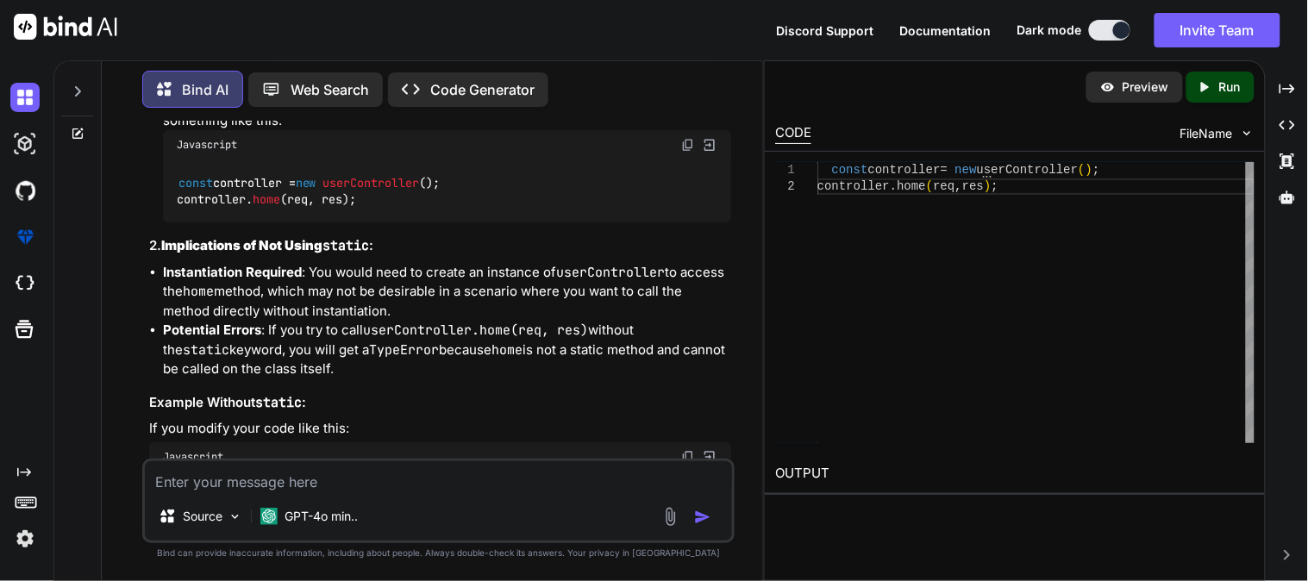
drag, startPoint x: 156, startPoint y: 177, endPoint x: 394, endPoint y: 170, distance: 238.1
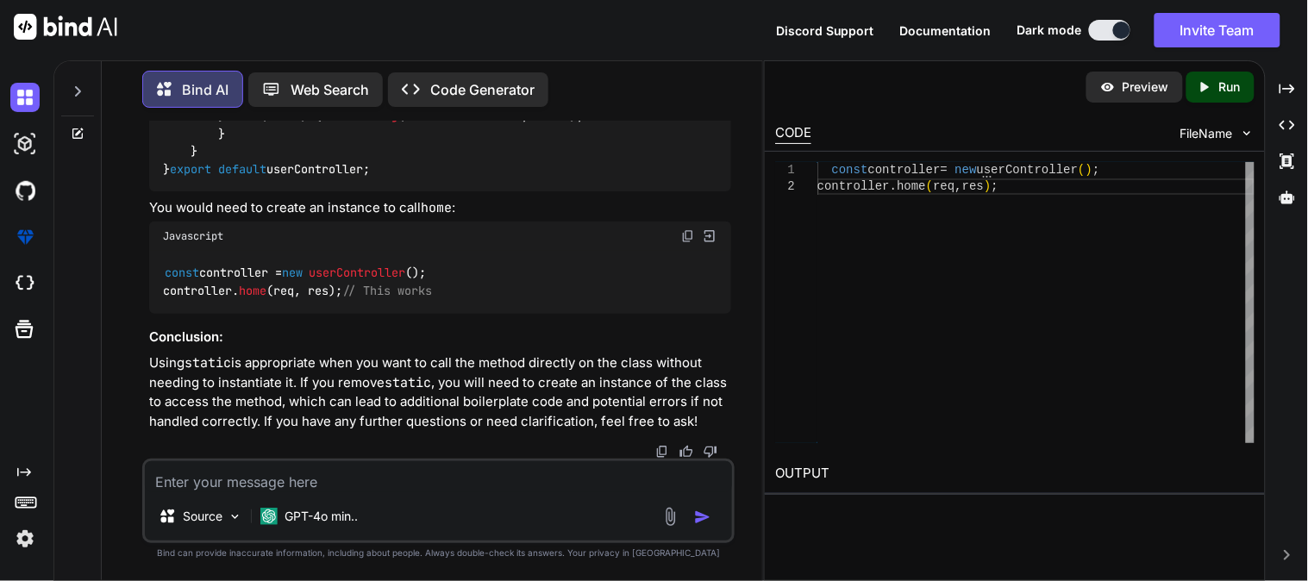
scroll to position [22258, 0]
